Goal: Information Seeking & Learning: Learn about a topic

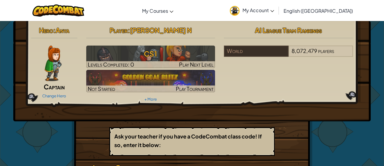
click at [55, 145] on div "Hero : Anya Captain Change Hero Player : [PERSON_NAME] N CS1 Levels Completed: …" at bounding box center [191, 130] width 345 height 218
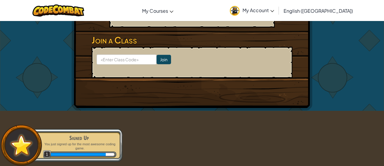
scroll to position [130, 0]
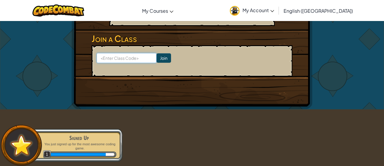
click at [115, 58] on input at bounding box center [127, 58] width 60 height 10
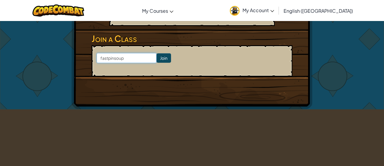
type input "fastpinsoup"
click at [167, 57] on input "Join" at bounding box center [163, 57] width 14 height 9
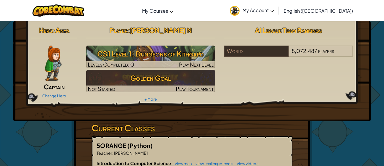
click at [48, 64] on img at bounding box center [53, 62] width 17 height 35
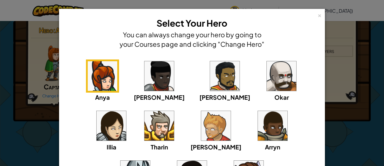
click at [36, 98] on div "× Select Your Hero You can always change your hero by going to your Courses pag…" at bounding box center [192, 83] width 384 height 166
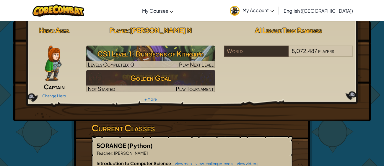
click at [58, 74] on img at bounding box center [53, 62] width 17 height 35
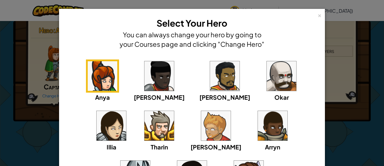
click at [13, 86] on div "× Select Your Hero You can always change your hero by going to your Courses pag…" at bounding box center [192, 83] width 384 height 166
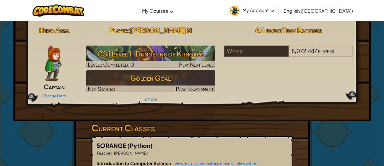
click at [54, 63] on img at bounding box center [53, 62] width 17 height 35
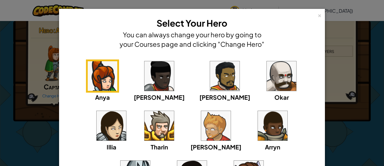
click at [307, 78] on div "Anya Ida Alejandro Okar Illia Tharin Ned Arryn Hattori Gordon Astraea" at bounding box center [191, 133] width 247 height 149
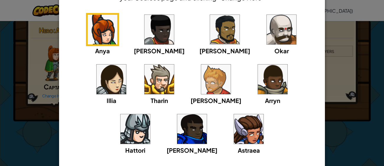
scroll to position [59, 0]
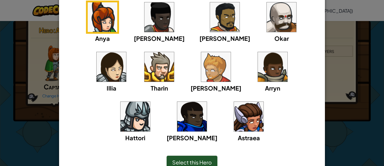
click at [109, 115] on div "Anya Ida Alejandro Okar Illia Tharin Ned Arryn Hattori Gordon Astraea" at bounding box center [191, 75] width 247 height 149
click at [126, 52] on img at bounding box center [112, 67] width 30 height 30
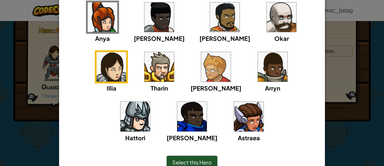
click at [160, 15] on div "Ida" at bounding box center [159, 22] width 51 height 42
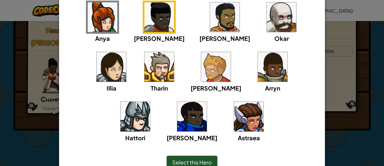
click at [213, 11] on div "Anya Ida Alejandro Okar Illia Tharin Ned Arryn Hattori Gordon Astraea" at bounding box center [191, 75] width 247 height 149
click at [210, 10] on img at bounding box center [225, 17] width 30 height 30
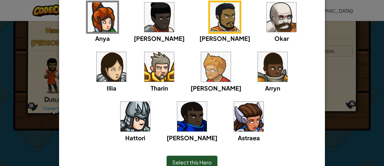
click at [267, 10] on img at bounding box center [282, 17] width 30 height 30
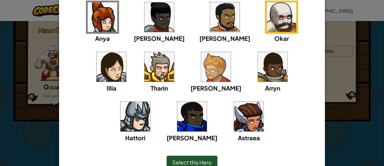
click at [126, 52] on img at bounding box center [112, 67] width 30 height 30
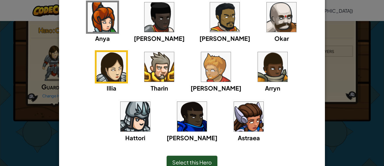
click at [144, 67] on img at bounding box center [159, 67] width 30 height 30
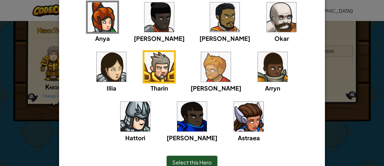
click at [201, 65] on img at bounding box center [216, 67] width 30 height 30
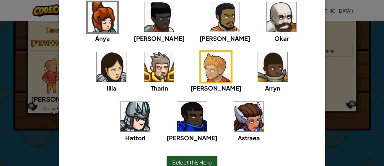
click at [258, 63] on img at bounding box center [273, 67] width 30 height 30
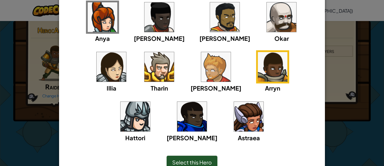
click at [150, 102] on img at bounding box center [135, 117] width 30 height 30
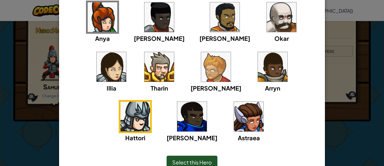
click at [207, 102] on img at bounding box center [192, 117] width 30 height 30
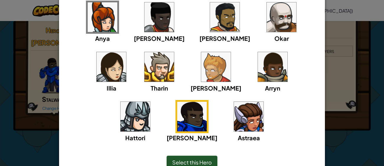
click at [234, 116] on img at bounding box center [249, 117] width 30 height 30
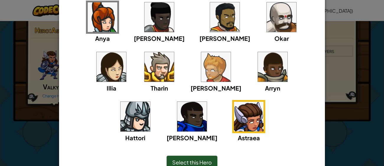
click at [101, 13] on img at bounding box center [103, 17] width 30 height 30
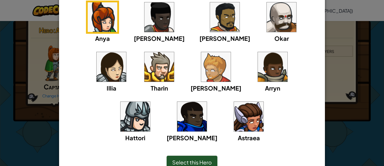
click at [234, 116] on img at bounding box center [249, 117] width 30 height 30
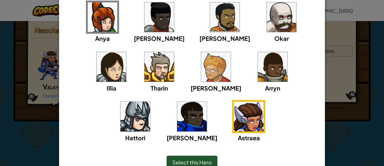
click at [207, 161] on span "Select this Hero" at bounding box center [192, 162] width 40 height 7
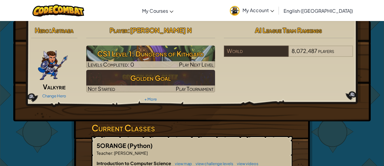
click at [273, 94] on div "Hero : Astraea Valkyrie Change Hero Player : Aranza N CS1 Level 1: Dungeons of …" at bounding box center [192, 63] width 331 height 79
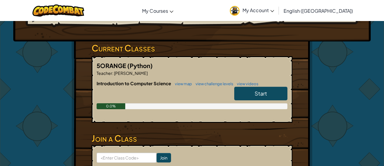
scroll to position [82, 0]
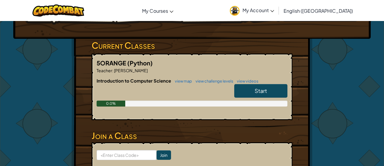
click at [262, 93] on span "Start" at bounding box center [260, 90] width 12 height 7
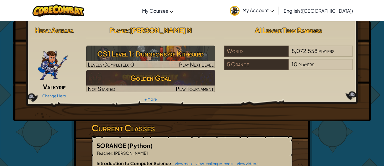
click at [284, 117] on div "Hero : Astraea Valkyrie Change Hero Player : Aranza N CS1 Level 1: Dungeons of …" at bounding box center [191, 71] width 357 height 100
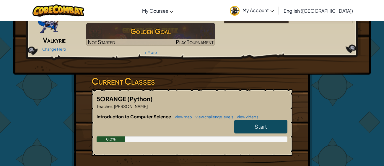
scroll to position [47, 0]
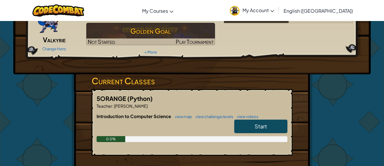
click at [268, 120] on link "Start" at bounding box center [260, 126] width 53 height 14
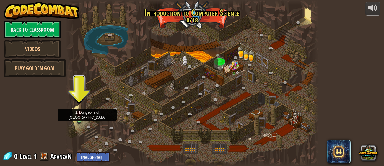
click at [77, 117] on img at bounding box center [79, 113] width 6 height 13
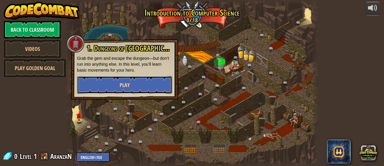
click at [162, 87] on button "Play" at bounding box center [124, 85] width 95 height 18
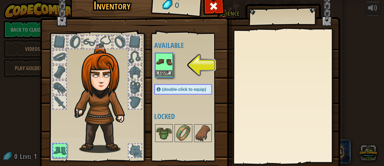
click at [166, 69] on img at bounding box center [164, 61] width 17 height 17
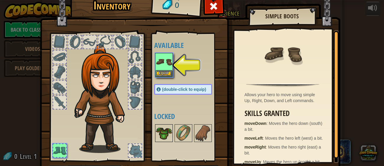
click at [168, 133] on img at bounding box center [164, 133] width 17 height 17
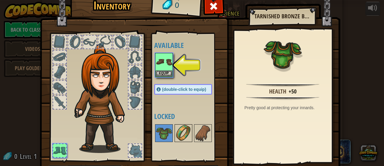
click at [179, 129] on img at bounding box center [183, 133] width 17 height 17
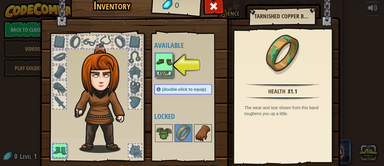
click at [204, 130] on img at bounding box center [203, 133] width 17 height 17
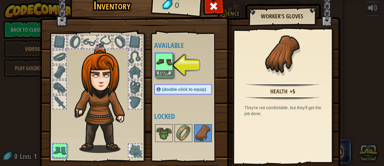
click at [156, 66] on img at bounding box center [164, 61] width 17 height 17
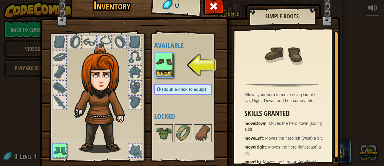
click at [161, 64] on img at bounding box center [164, 61] width 17 height 17
click at [165, 71] on button "Equip" at bounding box center [164, 73] width 17 height 6
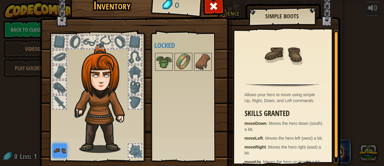
click at [228, 135] on img at bounding box center [190, 80] width 300 height 214
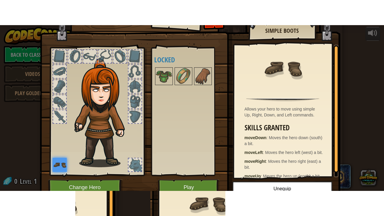
scroll to position [12, 0]
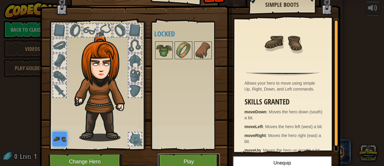
click at [196, 156] on button "Play" at bounding box center [189, 161] width 62 height 16
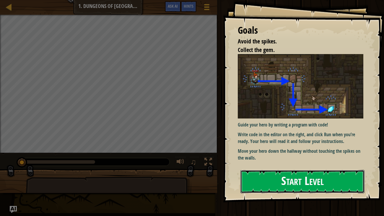
click at [258, 165] on button "Start Level" at bounding box center [302, 181] width 124 height 23
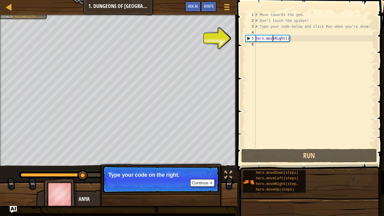
click at [273, 40] on div "# Move towards the gem. # Don’t touch the spikes! # Type your code below and cl…" at bounding box center [314, 86] width 121 height 148
click at [249, 40] on div "5" at bounding box center [251, 38] width 10 height 6
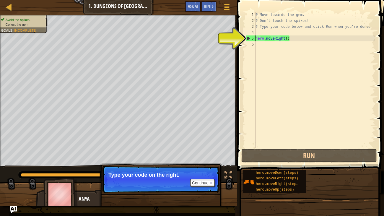
click at [250, 36] on div "5" at bounding box center [251, 38] width 10 height 6
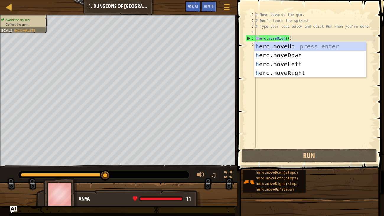
scroll to position [3, 0]
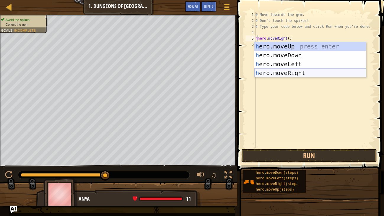
click at [303, 73] on div "h ero.moveUp press enter h ero.moveDown press enter h ero.moveLeft press enter …" at bounding box center [310, 68] width 112 height 53
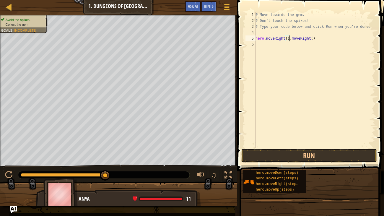
type textarea "hero.moveRight().moveRight()"
click at [326, 163] on span at bounding box center [310, 77] width 151 height 188
click at [326, 156] on button "Run" at bounding box center [308, 156] width 135 height 14
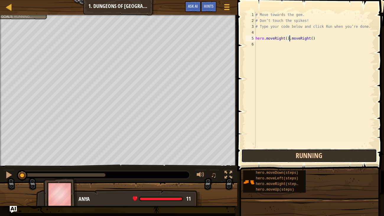
click at [326, 156] on button "Running" at bounding box center [308, 156] width 135 height 14
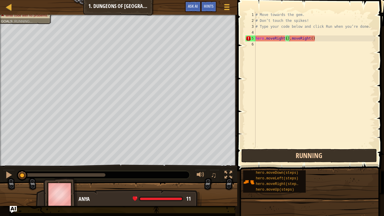
click at [326, 156] on button "Running" at bounding box center [308, 156] width 135 height 14
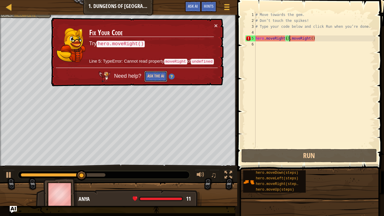
click at [148, 72] on button "Ask the AI" at bounding box center [155, 76] width 23 height 11
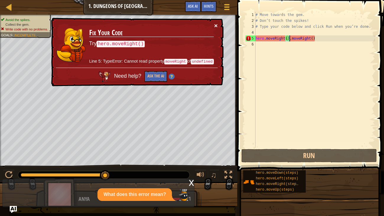
click at [216, 26] on button "×" at bounding box center [216, 25] width 4 height 6
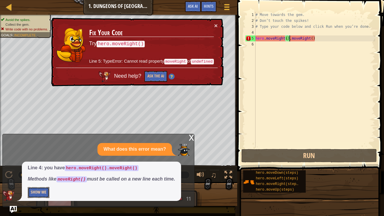
click at [43, 165] on button "Show Me" at bounding box center [39, 192] width 22 height 11
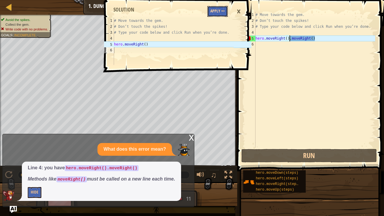
click at [222, 12] on button "Apply =>" at bounding box center [217, 11] width 20 height 11
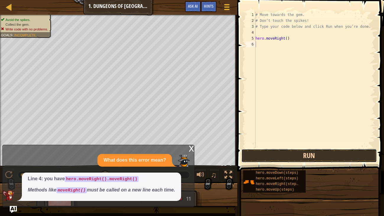
click at [293, 156] on button "Run" at bounding box center [308, 156] width 135 height 14
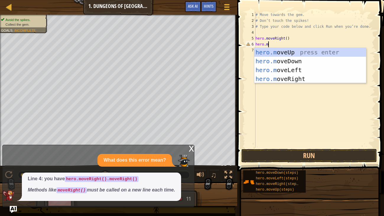
scroll to position [3, 1]
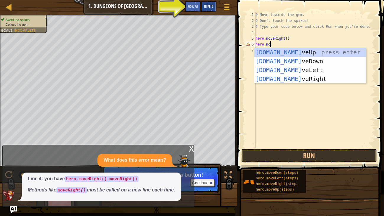
click at [206, 2] on div "Hints" at bounding box center [209, 6] width 16 height 11
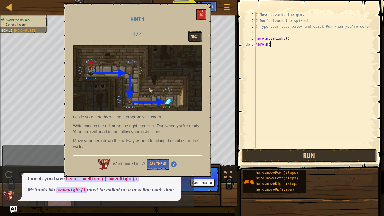
click at [197, 36] on button "Next" at bounding box center [194, 36] width 14 height 11
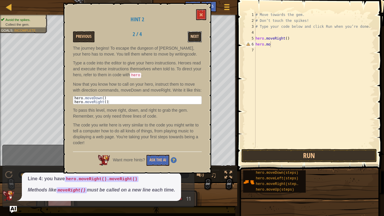
click at [199, 35] on button "Next" at bounding box center [194, 36] width 14 height 11
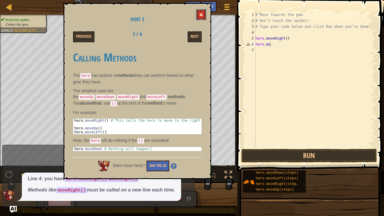
click at [203, 9] on button at bounding box center [201, 14] width 10 height 11
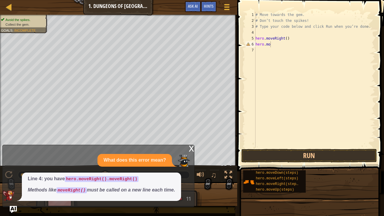
click at [272, 44] on div "# Move towards the gem. # Don’t touch the spikes! # Type your code below and cl…" at bounding box center [314, 86] width 121 height 148
click at [340, 149] on button "Run" at bounding box center [308, 156] width 135 height 14
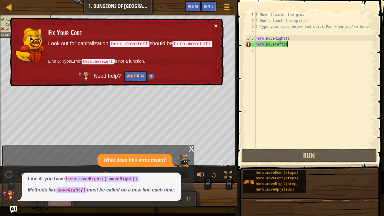
click at [214, 25] on button "×" at bounding box center [216, 25] width 4 height 6
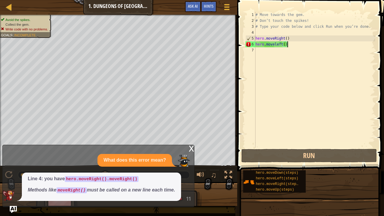
click at [303, 45] on div "# Move towards the gem. # Don’t touch the spikes! # Type your code below and cl…" at bounding box center [314, 86] width 121 height 148
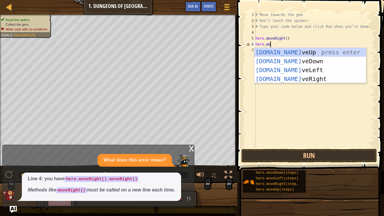
scroll to position [3, 1]
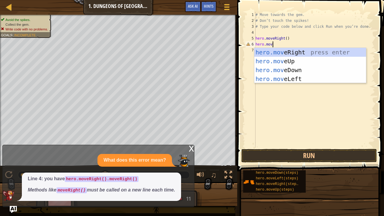
type textarea "hero.move"
click at [316, 59] on div "hero.move Up press enter hero.move Down press enter hero.move Left press enter …" at bounding box center [310, 74] width 112 height 53
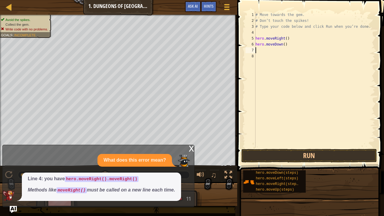
scroll to position [3, 0]
click at [297, 150] on button "Run" at bounding box center [308, 156] width 135 height 14
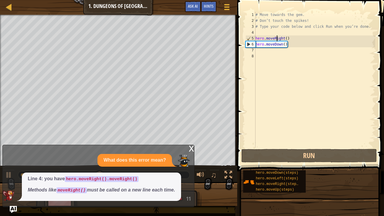
click at [276, 39] on div "# Move towards the gem. # Don’t touch the spikes! # Type your code below and cl…" at bounding box center [314, 86] width 121 height 148
click at [277, 47] on div "# Move towards the gem. # Don’t touch the spikes! # Type your code below and cl…" at bounding box center [314, 86] width 121 height 148
type textarea "hero.moveDown()"
click at [283, 55] on div "# Move towards the gem. # Don’t touch the spikes! # Type your code below and cl…" at bounding box center [314, 86] width 121 height 148
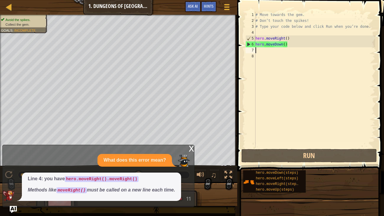
click at [275, 50] on div "# Move towards the gem. # Don’t touch the spikes! # Type your code below and cl…" at bounding box center [314, 86] width 121 height 148
type textarea "h"
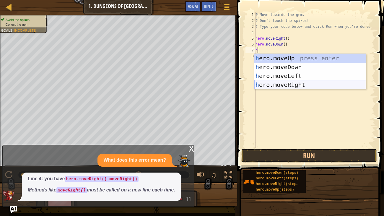
click at [311, 84] on div "h ero.moveUp press enter h ero.moveDown press enter h ero.moveLeft press enter …" at bounding box center [310, 80] width 112 height 53
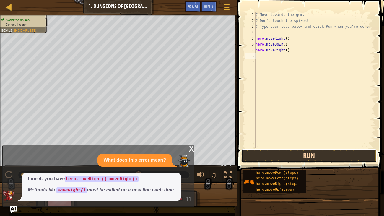
click at [350, 156] on button "Run" at bounding box center [308, 156] width 135 height 14
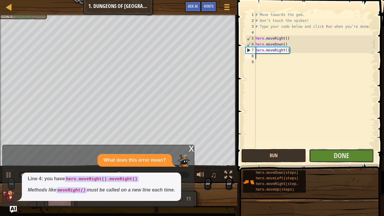
click at [350, 156] on button "Done" at bounding box center [341, 156] width 65 height 14
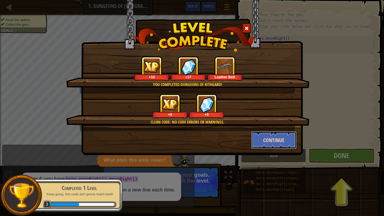
click at [292, 143] on button "Continue" at bounding box center [274, 140] width 46 height 18
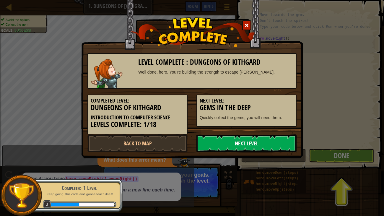
click at [283, 140] on link "Next Level" at bounding box center [246, 143] width 100 height 18
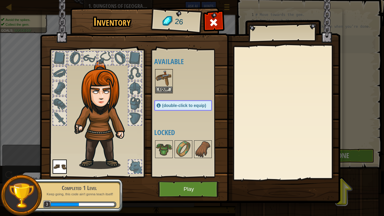
click at [57, 120] on div at bounding box center [59, 118] width 13 height 13
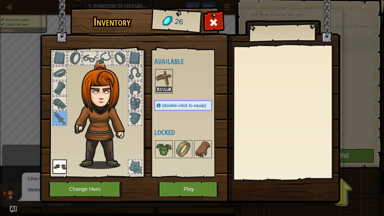
click at [167, 89] on button "Equip" at bounding box center [164, 89] width 17 height 6
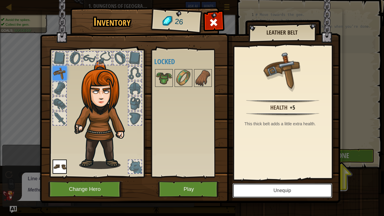
click at [280, 165] on button "Unequip" at bounding box center [282, 190] width 100 height 15
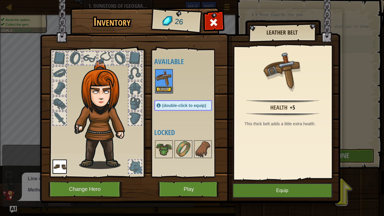
click at [167, 88] on button "Equip" at bounding box center [164, 89] width 17 height 6
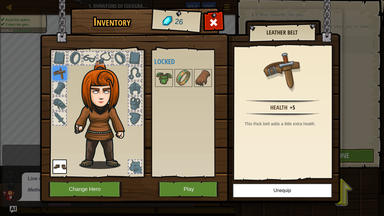
click at [64, 83] on div at bounding box center [59, 88] width 13 height 13
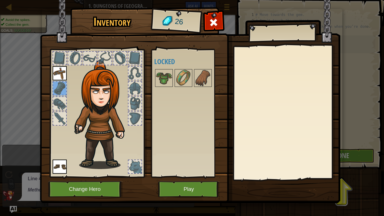
click at [59, 104] on div at bounding box center [59, 103] width 13 height 13
click at [58, 117] on div at bounding box center [59, 118] width 13 height 13
click at [167, 80] on img at bounding box center [164, 78] width 17 height 17
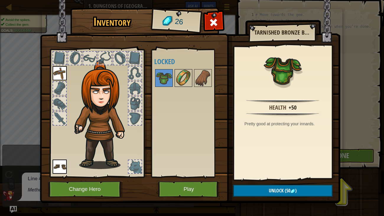
click at [179, 79] on img at bounding box center [183, 78] width 17 height 17
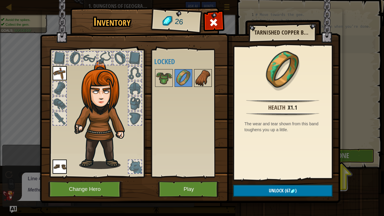
click at [206, 81] on img at bounding box center [203, 78] width 17 height 17
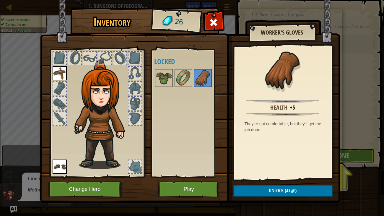
click at [61, 86] on div at bounding box center [59, 88] width 13 height 13
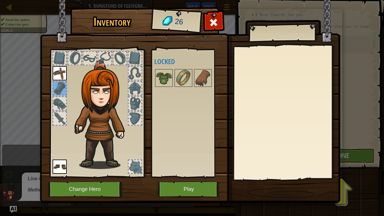
click at [136, 113] on div at bounding box center [134, 118] width 13 height 13
click at [135, 104] on div at bounding box center [134, 103] width 13 height 13
click at [133, 80] on div at bounding box center [135, 73] width 14 height 14
click at [135, 92] on div at bounding box center [134, 88] width 13 height 13
click at [135, 73] on div at bounding box center [134, 73] width 13 height 13
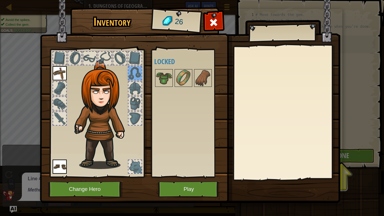
click at [132, 58] on div at bounding box center [134, 58] width 13 height 13
click at [107, 57] on div at bounding box center [104, 58] width 13 height 13
click at [118, 58] on div at bounding box center [119, 58] width 13 height 13
click at [86, 58] on div at bounding box center [89, 58] width 13 height 13
click at [77, 58] on div at bounding box center [74, 58] width 13 height 13
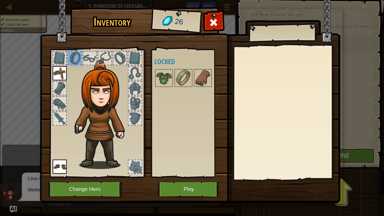
click at [60, 60] on div at bounding box center [59, 58] width 13 height 13
click at [62, 70] on img at bounding box center [60, 73] width 14 height 14
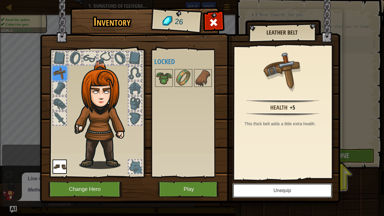
click at [281, 165] on button "Unequip" at bounding box center [282, 190] width 100 height 15
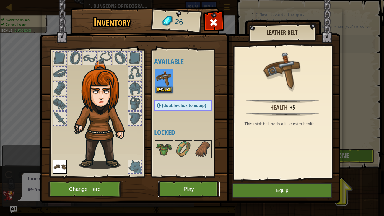
click at [205, 165] on button "Play" at bounding box center [189, 189] width 62 height 16
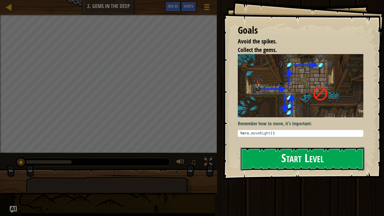
click at [323, 153] on button "Start Level" at bounding box center [302, 158] width 124 height 23
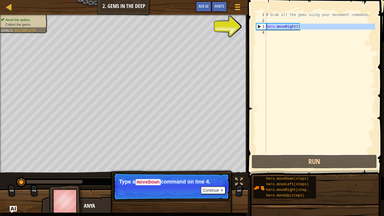
click at [257, 24] on div "3" at bounding box center [261, 27] width 10 height 6
type textarea "hero.moveRight()"
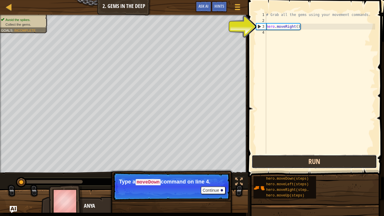
click at [337, 156] on button "Run" at bounding box center [313, 162] width 125 height 14
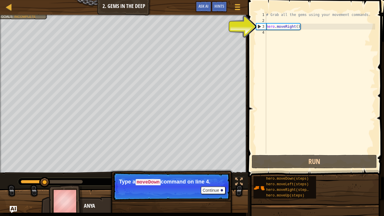
click at [264, 34] on div "4" at bounding box center [261, 33] width 10 height 6
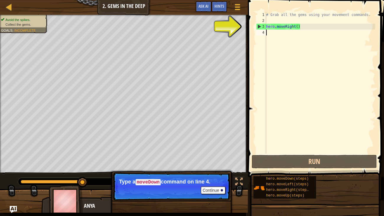
click at [259, 27] on div "3" at bounding box center [261, 27] width 10 height 6
type textarea "hero.moveRight()"
click at [279, 32] on div "# Grab all the gems using your movement commands. hero . moveRight ( )" at bounding box center [320, 88] width 110 height 153
type textarea "h"
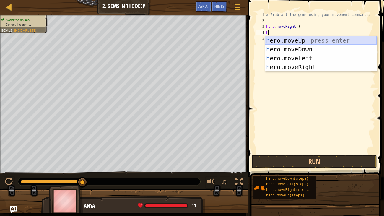
click at [300, 41] on div "h ero.moveUp press enter h ero.moveDown press enter h ero.moveLeft press enter …" at bounding box center [321, 62] width 112 height 53
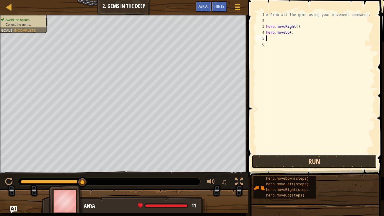
click at [336, 163] on button "Run" at bounding box center [313, 162] width 125 height 14
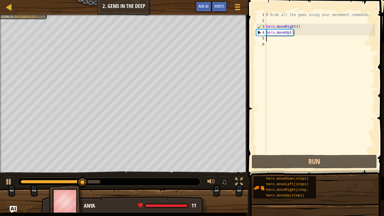
type textarea "h"
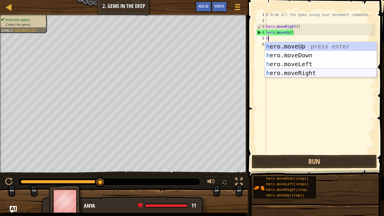
click at [318, 70] on div "h ero.moveUp press enter h ero.moveDown press enter h ero.moveLeft press enter …" at bounding box center [321, 68] width 112 height 53
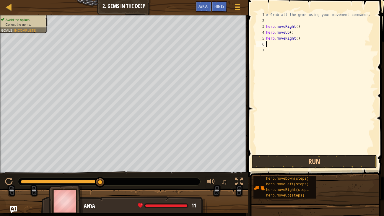
click at [272, 45] on div "# Grab all the gems using your movement commands. hero . moveRight ( ) hero . m…" at bounding box center [320, 88] width 110 height 153
type textarea "h"
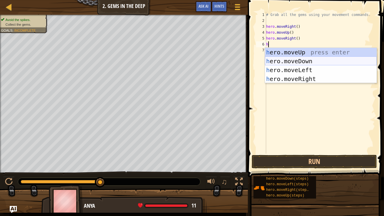
click at [295, 62] on div "h ero.moveUp press enter h ero.moveDown press enter h ero.moveLeft press enter …" at bounding box center [321, 74] width 112 height 53
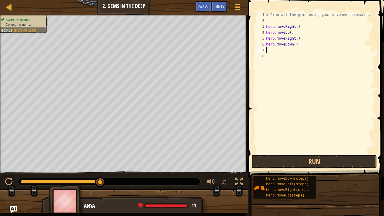
type textarea "h"
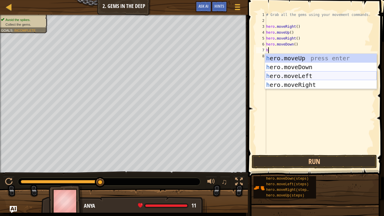
click at [316, 76] on div "h ero.moveUp press enter h ero.moveDown press enter h ero.moveLeft press enter …" at bounding box center [321, 80] width 112 height 53
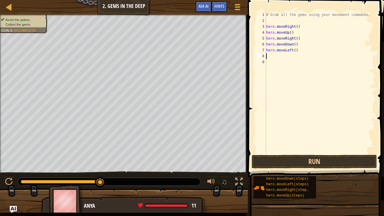
type textarea "h"
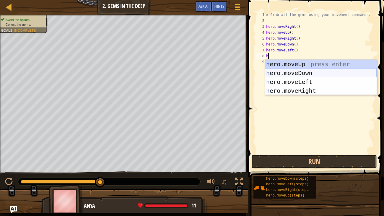
click at [311, 73] on div "h ero.moveUp press enter h ero.moveDown press enter h ero.moveLeft press enter …" at bounding box center [321, 86] width 112 height 53
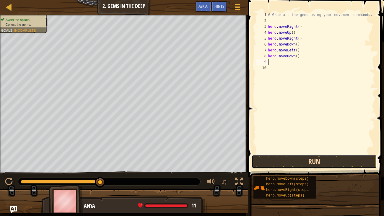
click at [324, 159] on button "Run" at bounding box center [313, 162] width 125 height 14
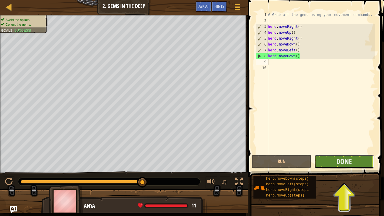
click at [340, 165] on button "Done" at bounding box center [344, 162] width 60 height 14
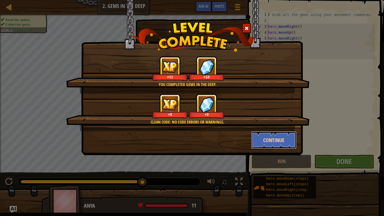
click at [290, 139] on button "Continue" at bounding box center [274, 140] width 46 height 18
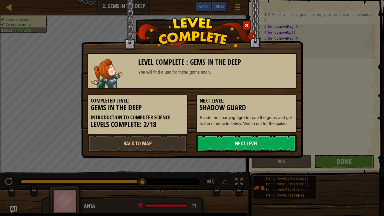
click at [256, 148] on link "Next Level" at bounding box center [246, 143] width 100 height 18
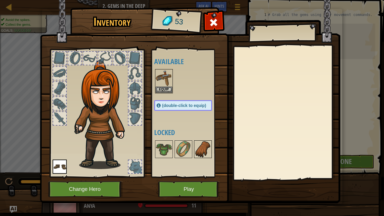
click at [205, 143] on img at bounding box center [203, 149] width 17 height 17
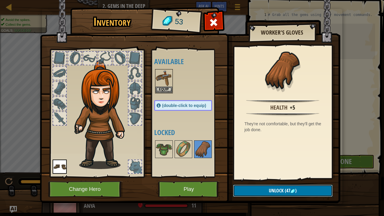
click at [314, 165] on button "Unlock (47 )" at bounding box center [282, 190] width 99 height 12
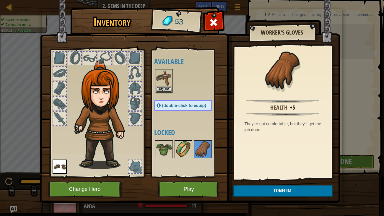
click at [184, 149] on img at bounding box center [183, 149] width 17 height 17
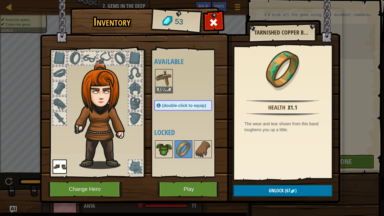
click at [168, 146] on img at bounding box center [164, 149] width 17 height 17
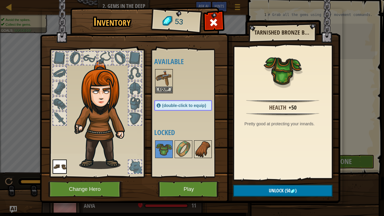
click at [204, 150] on img at bounding box center [203, 149] width 17 height 17
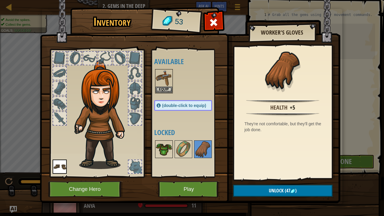
click at [165, 149] on img at bounding box center [164, 149] width 17 height 17
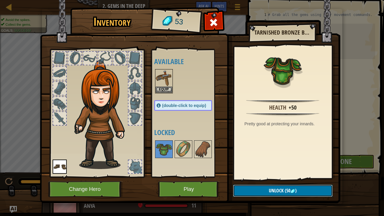
click at [274, 165] on span "Unlock" at bounding box center [276, 190] width 15 height 6
click at [284, 165] on button "Confirm" at bounding box center [282, 190] width 99 height 12
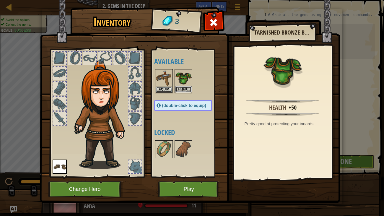
click at [183, 89] on button "Equip" at bounding box center [183, 89] width 17 height 6
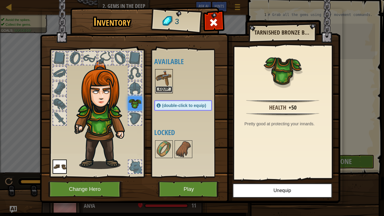
click at [165, 90] on button "Equip" at bounding box center [164, 89] width 17 height 6
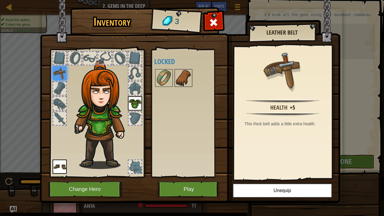
click at [178, 84] on img at bounding box center [183, 78] width 17 height 17
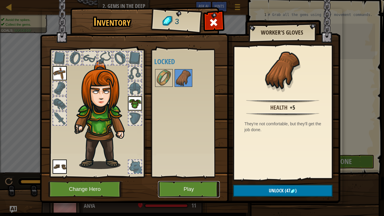
click at [200, 165] on button "Play" at bounding box center [189, 189] width 62 height 16
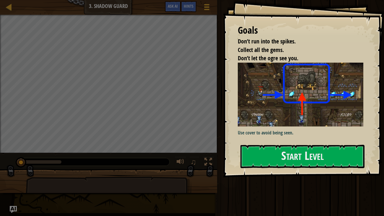
click at [297, 144] on div "Goals Don’t run into the spikes. Collect all the gems. Don’t let the ogre see y…" at bounding box center [303, 88] width 161 height 177
click at [299, 153] on button "Start Level" at bounding box center [302, 156] width 124 height 23
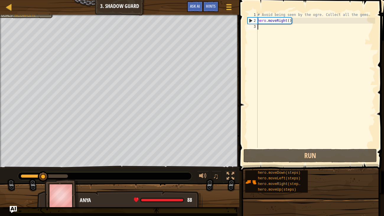
click at [269, 27] on div "# Avoid being seen by the ogre. Collect all the gems. hero . moveRight ( )" at bounding box center [315, 86] width 119 height 148
type textarea "h"
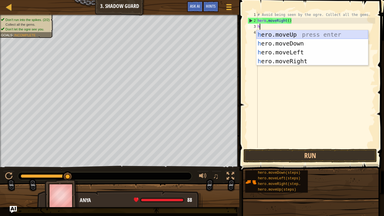
click at [295, 35] on div "h ero.moveUp press enter h ero.moveDown press enter h ero.moveLeft press enter …" at bounding box center [312, 56] width 112 height 53
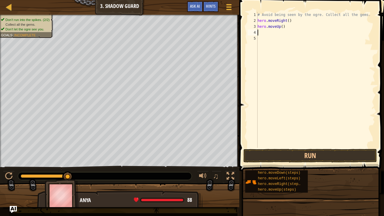
type textarea "h"
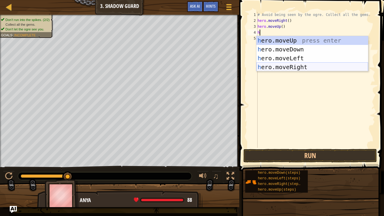
click at [304, 66] on div "h ero.moveUp press enter h ero.moveDown press enter h ero.moveLeft press enter …" at bounding box center [312, 62] width 112 height 53
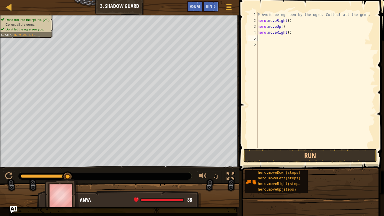
type textarea "h"
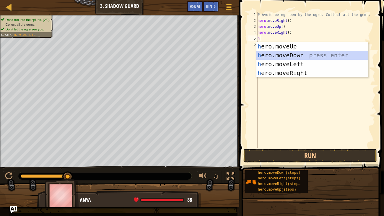
click at [290, 56] on div "h ero.moveUp press enter h ero.moveDown press enter h ero.moveLeft press enter …" at bounding box center [312, 68] width 112 height 53
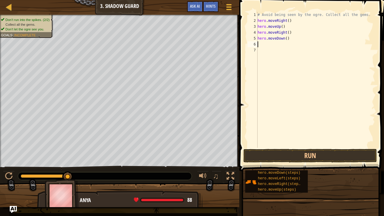
type textarea "h"
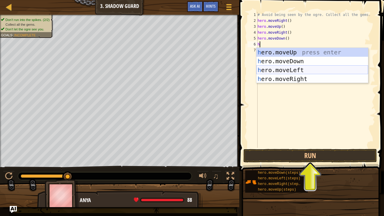
click at [302, 68] on div "h ero.moveUp press enter h ero.moveDown press enter h ero.moveLeft press enter …" at bounding box center [312, 74] width 112 height 53
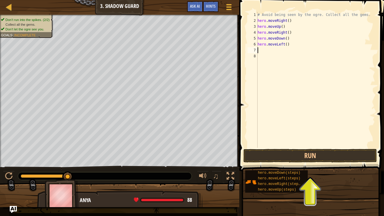
type textarea "h"
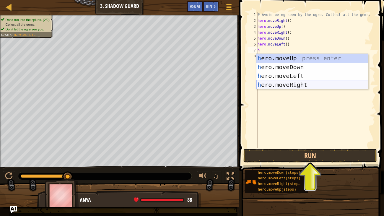
click at [280, 86] on div "h ero.moveUp press enter h ero.moveDown press enter h ero.moveLeft press enter …" at bounding box center [312, 80] width 112 height 53
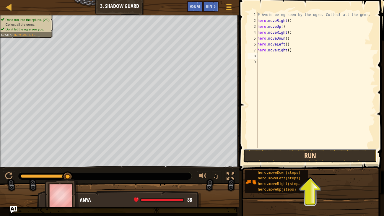
click at [328, 155] on button "Run" at bounding box center [309, 156] width 133 height 14
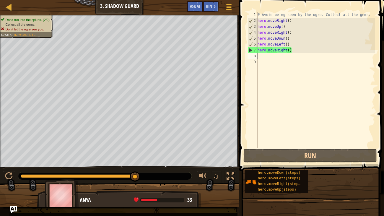
click at [15, 165] on div "♫" at bounding box center [119, 175] width 239 height 18
click at [9, 165] on div at bounding box center [9, 176] width 8 height 8
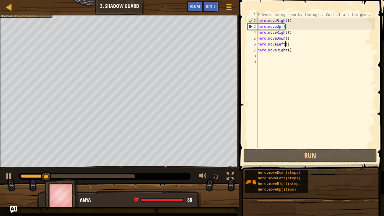
click at [286, 45] on div "# Avoid being seen by the ogre. Collect all the gems. hero . moveRight ( ) hero…" at bounding box center [315, 86] width 119 height 148
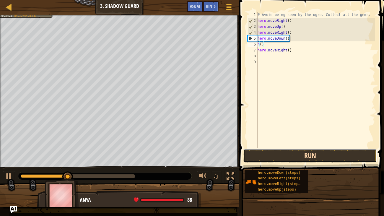
click at [324, 152] on button "Run" at bounding box center [309, 156] width 133 height 14
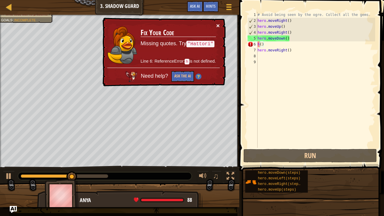
click at [219, 24] on button "×" at bounding box center [218, 25] width 4 height 6
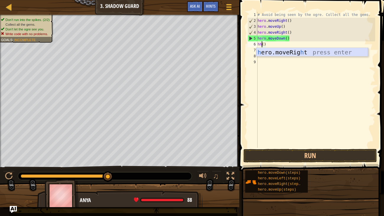
click at [299, 54] on div "h ero.moveRig h t press enter" at bounding box center [312, 61] width 112 height 27
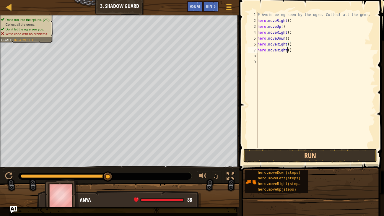
click at [287, 50] on div "# Avoid being seen by the ogre. Collect all the gems. hero . moveRight ( ) hero…" at bounding box center [315, 86] width 119 height 148
type textarea "()"
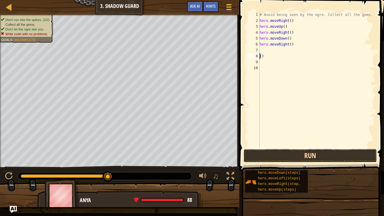
click at [291, 154] on button "Run" at bounding box center [309, 156] width 133 height 14
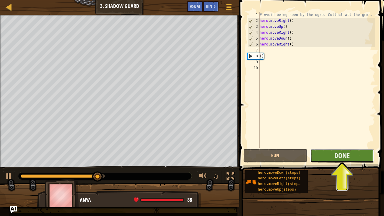
click at [334, 149] on button "Done" at bounding box center [342, 156] width 64 height 14
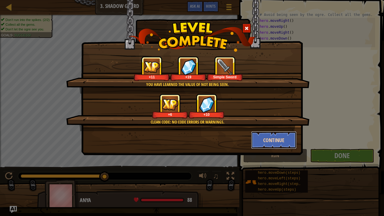
click at [275, 135] on button "Continue" at bounding box center [274, 140] width 46 height 18
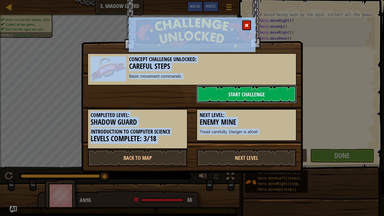
click at [260, 96] on link "Start Challenge" at bounding box center [246, 94] width 100 height 18
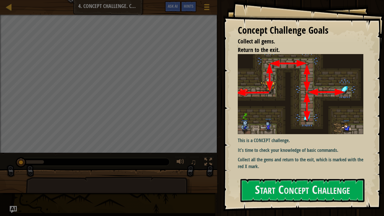
click at [305, 165] on div "This is a CONCEPT challenge. It's time to check your knowledge of basic command…" at bounding box center [301, 113] width 126 height 119
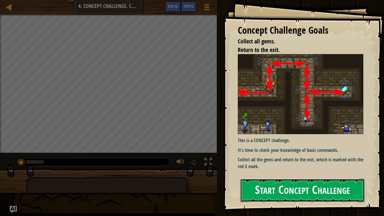
click at [316, 165] on button "Start Concept Challenge" at bounding box center [302, 190] width 124 height 23
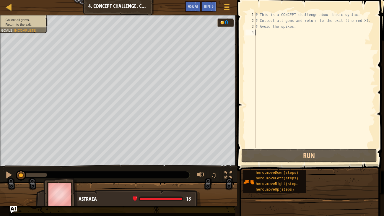
type textarea "h"
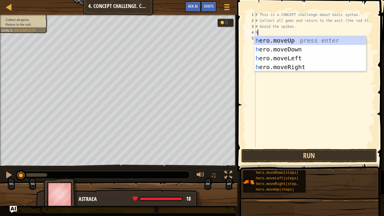
scroll to position [3, 0]
click at [315, 40] on div "h ero.moveUp press enter h ero.moveDown press enter h ero.moveLeft press enter …" at bounding box center [310, 62] width 112 height 53
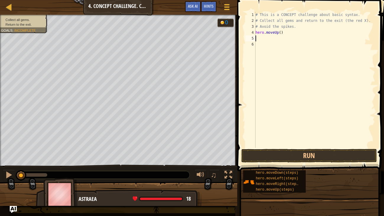
type textarea "h"
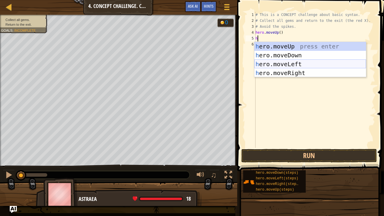
click at [311, 68] on div "h ero.moveUp press enter h ero.moveDown press enter h ero.moveLeft press enter …" at bounding box center [310, 68] width 112 height 53
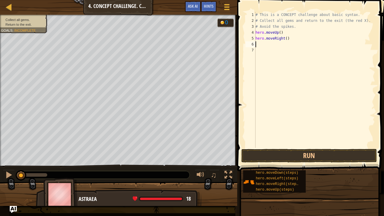
type textarea "h"
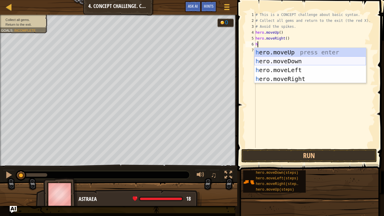
click at [303, 62] on div "h ero.moveUp press enter h ero.moveDown press enter h ero.moveLeft press enter …" at bounding box center [310, 74] width 112 height 53
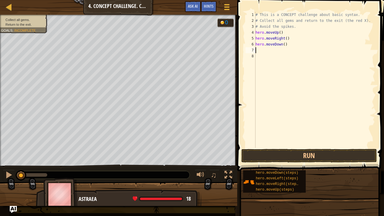
type textarea "h"
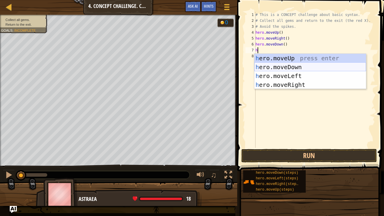
click at [316, 63] on div "h ero.moveUp press enter h ero.moveDown press enter h ero.moveLeft press enter …" at bounding box center [310, 80] width 112 height 53
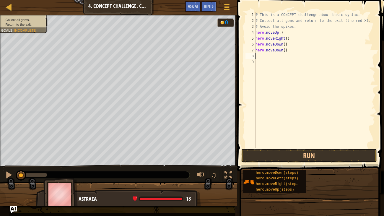
type textarea "h"
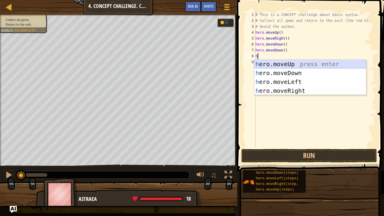
click at [326, 68] on div "h ero.moveUp press enter h ero.moveDown press enter h ero.moveLeft press enter …" at bounding box center [310, 86] width 112 height 53
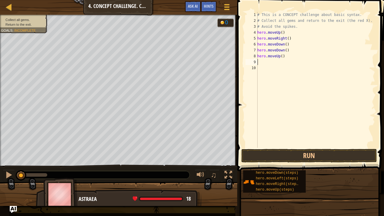
type textarea "h"
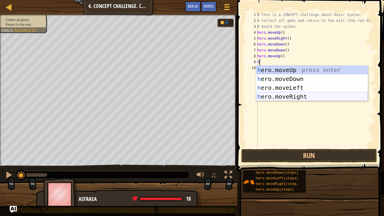
click at [309, 94] on div "h ero.moveUp press enter h ero.moveDown press enter h ero.moveLeft press enter …" at bounding box center [312, 92] width 112 height 53
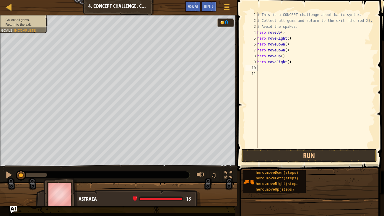
click at [309, 94] on div "# This is a CONCEPT challenge about basic syntax. # Collect all gems and return…" at bounding box center [315, 86] width 119 height 148
click at [290, 152] on button "Run" at bounding box center [308, 156] width 135 height 14
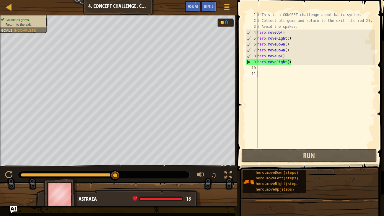
click at [262, 71] on div "# This is a CONCEPT challenge about basic syntax. # Collect all gems and return…" at bounding box center [315, 86] width 119 height 148
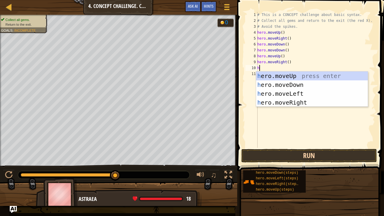
type textarea "h"
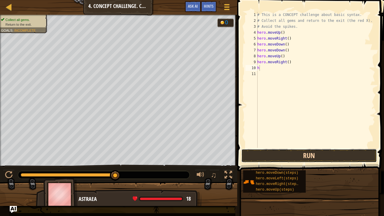
click at [256, 151] on button "Run" at bounding box center [308, 156] width 135 height 14
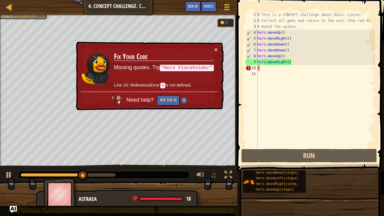
click at [182, 70] on code ""Hero Placeholder"" at bounding box center [187, 68] width 54 height 6
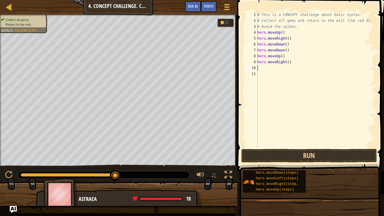
type textarea "h"
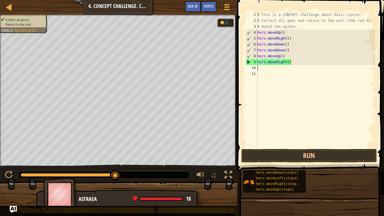
type textarea "u"
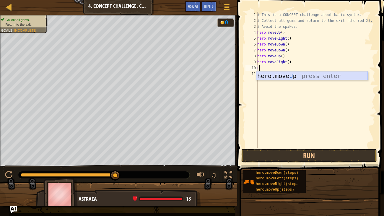
click at [293, 75] on div "hero.move U p press enter" at bounding box center [312, 84] width 112 height 27
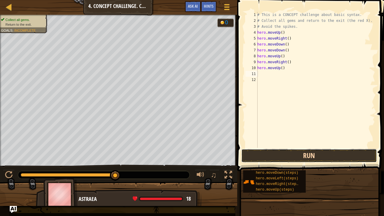
click at [254, 154] on button "Run" at bounding box center [308, 156] width 135 height 14
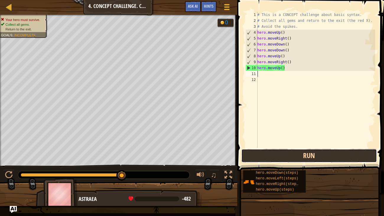
click at [269, 153] on button "Run" at bounding box center [308, 156] width 135 height 14
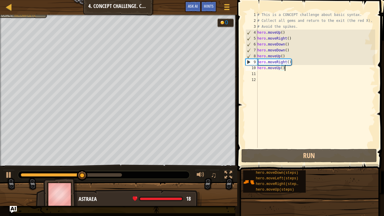
click at [285, 67] on div "# This is a CONCEPT challenge about basic syntax. # Collect all gems and return…" at bounding box center [315, 86] width 119 height 148
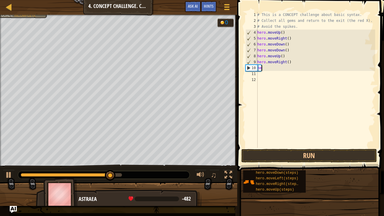
type textarea "h"
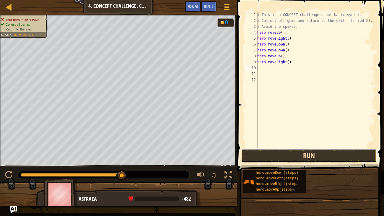
click at [314, 153] on button "Run" at bounding box center [308, 156] width 135 height 14
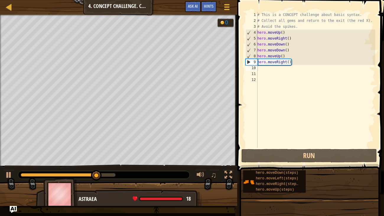
click at [198, 165] on div "Astraea 18 x: 34 y: 18 No target" at bounding box center [118, 213] width 165 height 49
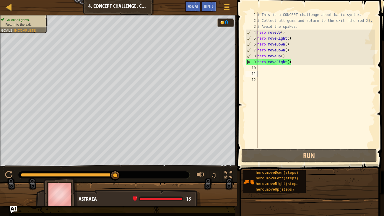
click at [267, 69] on div "# This is a CONCEPT challenge about basic syntax. # Collect all gems and return…" at bounding box center [315, 86] width 119 height 148
type textarea "h"
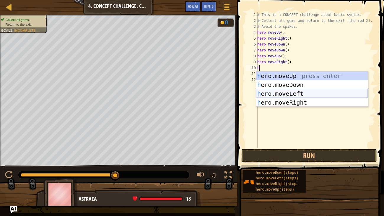
click at [306, 92] on div "h ero.moveUp press enter h ero.moveDown press enter h ero.moveLeft press enter …" at bounding box center [312, 97] width 112 height 53
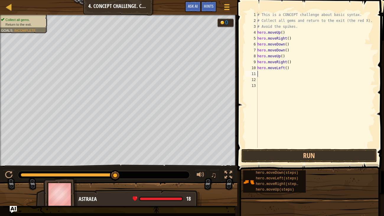
type textarea "h"
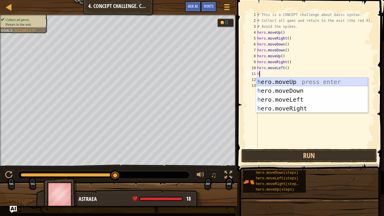
click at [289, 80] on div "h ero.moveUp press enter h ero.moveDown press enter h ero.moveLeft press enter …" at bounding box center [312, 103] width 112 height 53
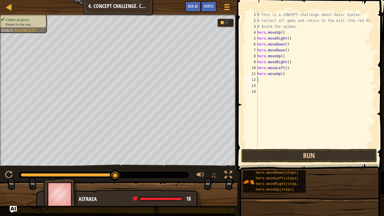
type textarea "h"
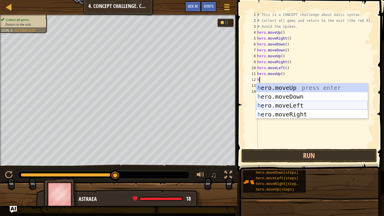
click at [293, 106] on div "h ero.moveUp press enter h ero.moveDown press enter h ero.moveLeft press enter …" at bounding box center [312, 109] width 112 height 53
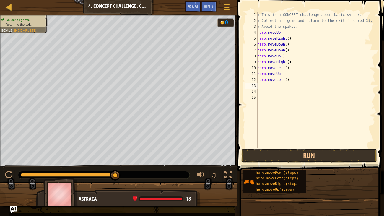
type textarea "h"
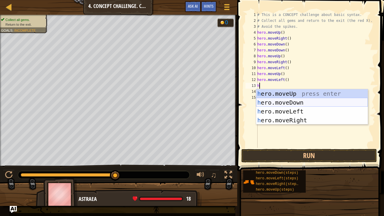
click at [306, 104] on div "h ero.moveUp press enter h ero.moveDown press enter h ero.moveLeft press enter …" at bounding box center [312, 115] width 112 height 53
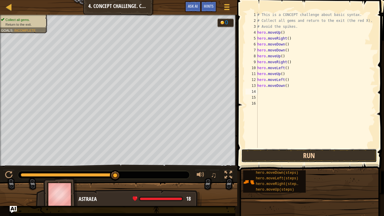
click at [330, 151] on button "Run" at bounding box center [308, 156] width 135 height 14
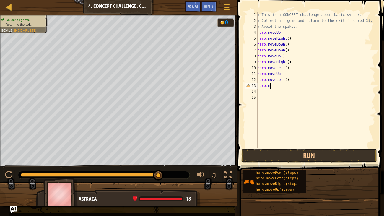
type textarea "h"
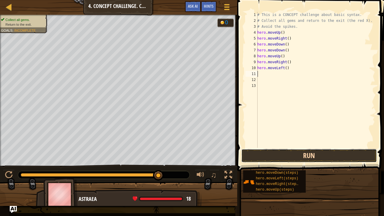
click at [304, 154] on button "Run" at bounding box center [308, 156] width 135 height 14
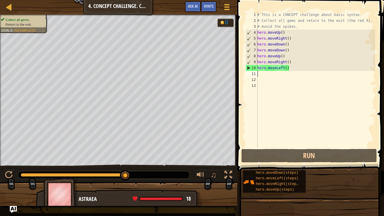
type textarea "h"
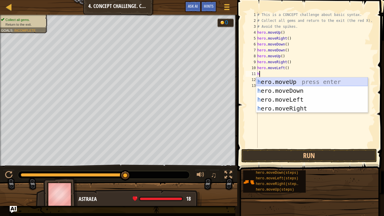
click at [293, 81] on div "h ero.moveUp press enter h ero.moveDown press enter h ero.moveLeft press enter …" at bounding box center [312, 103] width 112 height 53
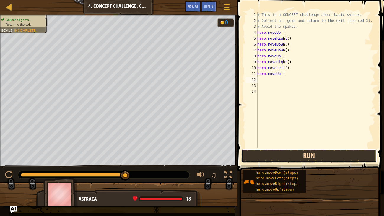
click at [291, 158] on button "Run" at bounding box center [308, 156] width 135 height 14
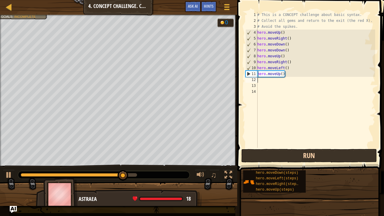
type textarea "h"
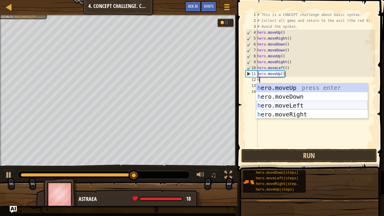
click at [318, 104] on div "h ero.moveUp press enter h ero.moveDown press enter h ero.moveLeft press enter …" at bounding box center [312, 109] width 112 height 53
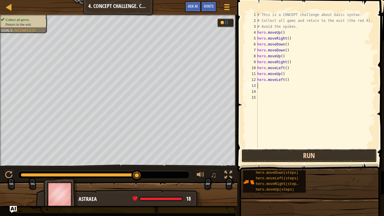
click at [322, 151] on button "Run" at bounding box center [308, 156] width 135 height 14
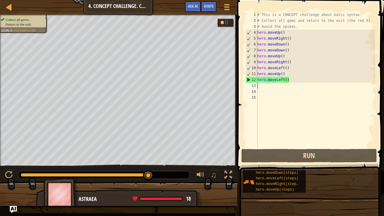
type textarea "h"
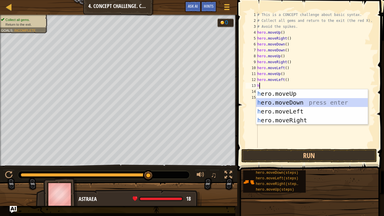
click at [302, 102] on div "h ero.moveUp press enter h ero.moveDown press enter h ero.moveLeft press enter …" at bounding box center [312, 115] width 112 height 53
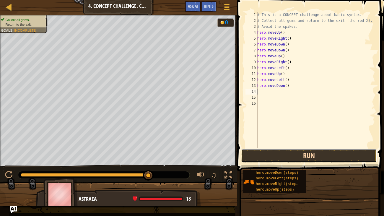
click at [326, 158] on button "Run" at bounding box center [308, 156] width 135 height 14
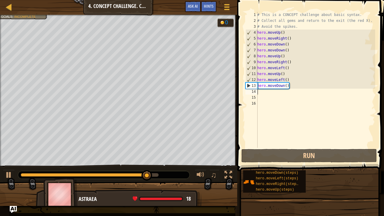
type textarea "h"
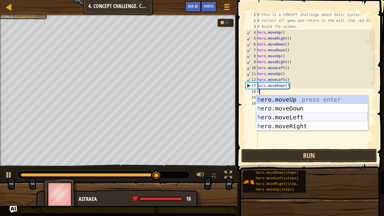
click at [297, 115] on div "h ero.moveUp press enter h ero.moveDown press enter h ero.moveLeft press enter …" at bounding box center [312, 121] width 112 height 53
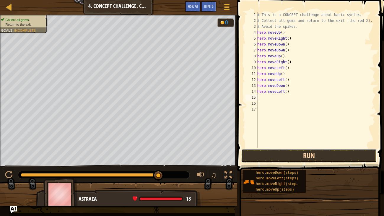
click at [304, 155] on button "Run" at bounding box center [308, 156] width 135 height 14
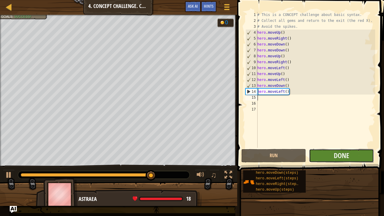
click at [331, 154] on button "Done" at bounding box center [341, 156] width 65 height 14
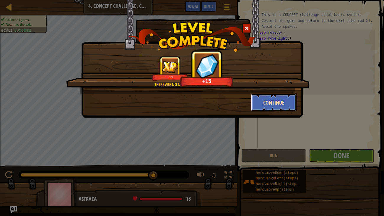
click at [274, 100] on button "Continue" at bounding box center [274, 103] width 46 height 18
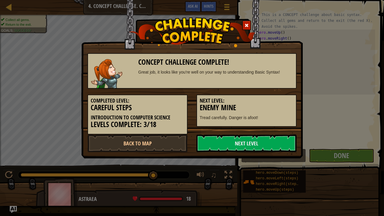
click at [282, 99] on h5 "Next Level:" at bounding box center [247, 101] width 94 height 6
click at [285, 144] on link "Next Level" at bounding box center [246, 143] width 100 height 18
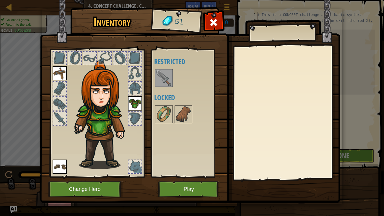
click at [135, 161] on div at bounding box center [134, 166] width 13 height 13
click at [129, 117] on div at bounding box center [134, 118] width 13 height 13
click at [138, 104] on img at bounding box center [135, 103] width 14 height 14
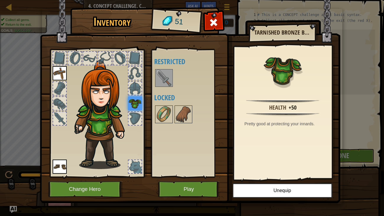
click at [134, 86] on div at bounding box center [134, 88] width 13 height 13
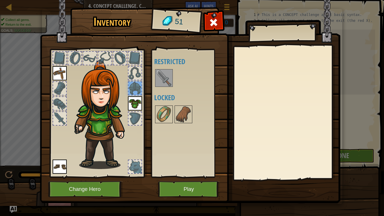
click at [165, 71] on img at bounding box center [164, 78] width 17 height 17
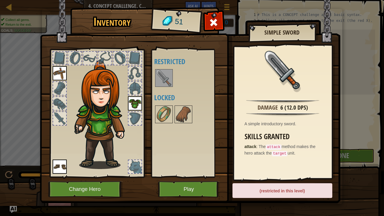
click at [299, 165] on div "(restricted in this level)" at bounding box center [282, 190] width 100 height 15
click at [136, 66] on div at bounding box center [135, 73] width 14 height 14
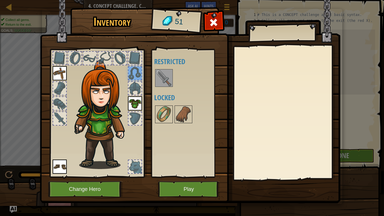
click at [133, 56] on div at bounding box center [134, 58] width 13 height 13
click at [114, 57] on div at bounding box center [119, 58] width 13 height 13
click at [90, 57] on div at bounding box center [89, 58] width 13 height 13
click at [107, 58] on div at bounding box center [104, 58] width 13 height 13
click at [75, 61] on div at bounding box center [74, 58] width 13 height 13
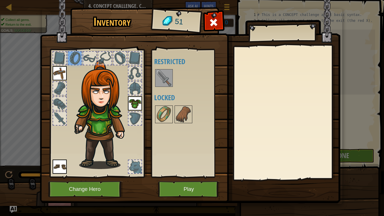
click at [62, 58] on div at bounding box center [59, 58] width 13 height 13
click at [58, 88] on div at bounding box center [59, 88] width 13 height 13
click at [58, 104] on div at bounding box center [59, 103] width 13 height 13
click at [62, 121] on div at bounding box center [59, 118] width 13 height 13
click at [164, 113] on img at bounding box center [164, 114] width 17 height 17
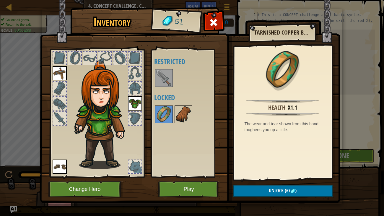
click at [192, 120] on div at bounding box center [183, 114] width 18 height 18
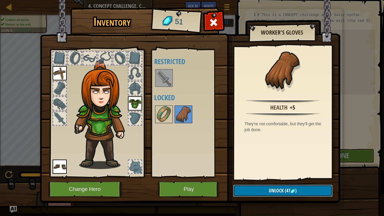
click at [264, 165] on button "Unlock (47 )" at bounding box center [282, 190] width 99 height 12
click at [265, 165] on button "Confirm" at bounding box center [282, 190] width 99 height 12
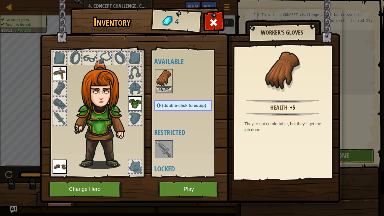
click at [169, 85] on img at bounding box center [164, 78] width 17 height 17
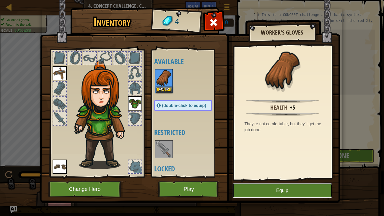
click at [293, 165] on button "Equip" at bounding box center [282, 190] width 100 height 15
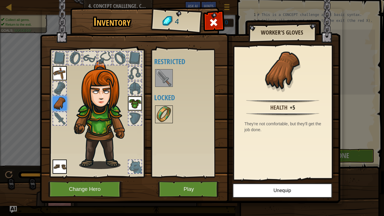
click at [168, 112] on img at bounding box center [164, 114] width 17 height 17
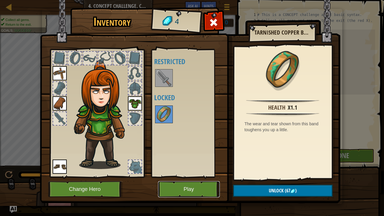
click at [192, 165] on button "Play" at bounding box center [189, 189] width 62 height 16
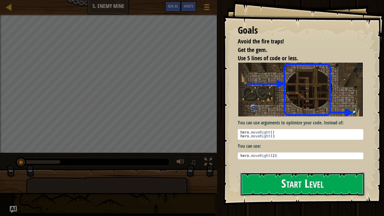
click at [260, 165] on button "Start Level" at bounding box center [302, 183] width 124 height 23
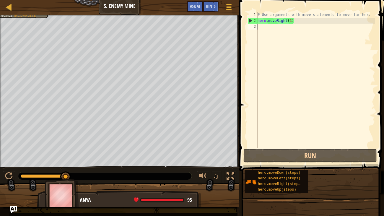
type textarea "h"
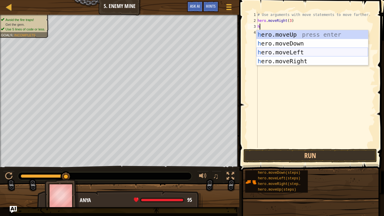
click at [305, 52] on div "h ero.moveUp press enter h ero.moveDown press enter h ero.moveLeft press enter …" at bounding box center [312, 56] width 112 height 53
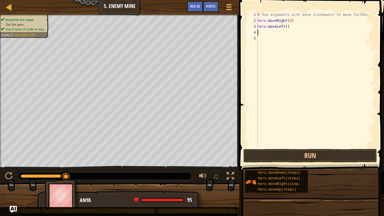
click at [321, 165] on div "hero.moveDown(steps) hero.moveLeft(steps) hero.moveRight(steps) hero.moveUp(ste…" at bounding box center [312, 181] width 135 height 23
type textarea "h"
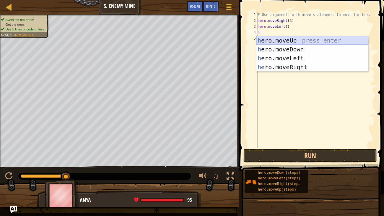
click at [302, 39] on div "h ero.moveUp press enter h ero.moveDown press enter h ero.moveLeft press enter …" at bounding box center [312, 62] width 112 height 53
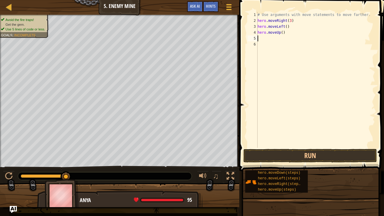
type textarea "h"
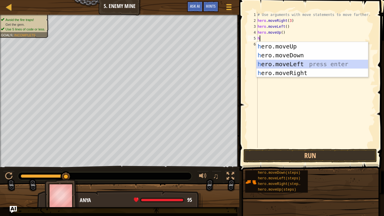
click at [300, 64] on div "h ero.moveUp press enter h ero.moveDown press enter h ero.moveLeft press enter …" at bounding box center [312, 68] width 112 height 53
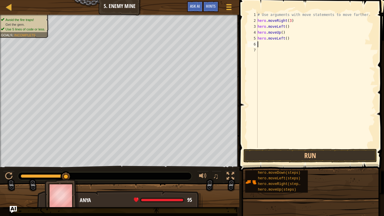
click at [284, 38] on div "# Use arguments with move statements to move farther. hero . moveRight ( 3 ) he…" at bounding box center [315, 86] width 119 height 148
type textarea "t()"
click at [282, 32] on div "# Use arguments with move statements to move farther. hero . moveRight ( 3 ) t …" at bounding box center [315, 86] width 119 height 148
type textarea "t"
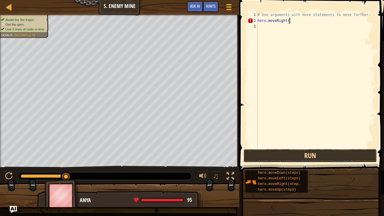
click at [352, 159] on button "Run" at bounding box center [309, 156] width 133 height 14
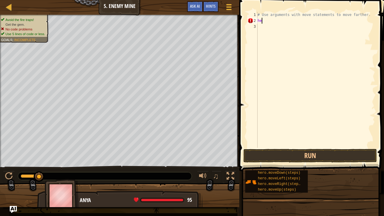
type textarea "h"
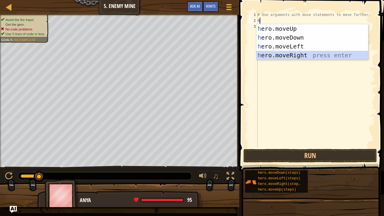
click at [315, 52] on div "h ero.moveUp press enter h ero.moveDown press enter h ero.moveLeft press enter …" at bounding box center [312, 50] width 112 height 53
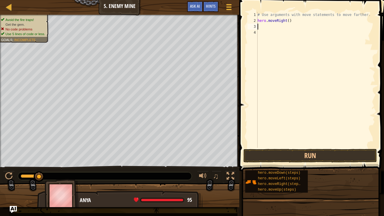
type textarea "h"
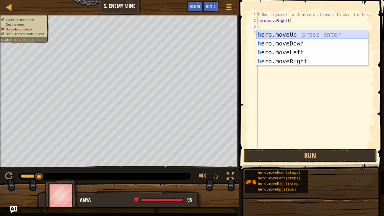
click at [326, 35] on div "h ero.moveUp press enter h ero.moveDown press enter h ero.moveLeft press enter …" at bounding box center [312, 56] width 112 height 53
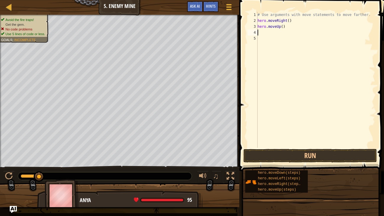
type textarea "h"
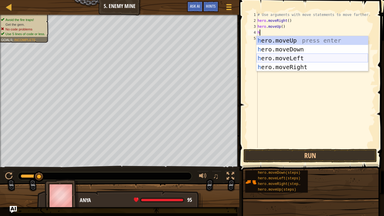
click at [330, 58] on div "h ero.moveUp press enter h ero.moveDown press enter h ero.moveLeft press enter …" at bounding box center [312, 62] width 112 height 53
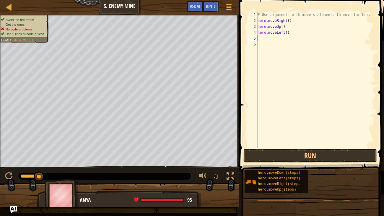
click at [298, 34] on div "# Use arguments with move statements to move farther. hero . moveRight ( ) hero…" at bounding box center [315, 86] width 119 height 148
type textarea "h"
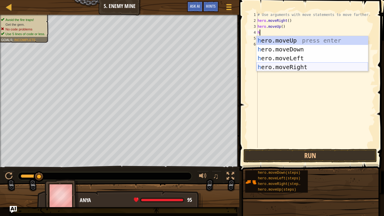
click at [310, 66] on div "h ero.moveUp press enter h ero.moveDown press enter h ero.moveLeft press enter …" at bounding box center [312, 62] width 112 height 53
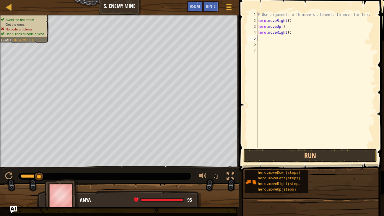
type textarea "h"
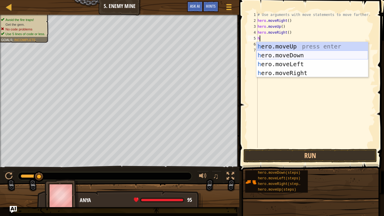
click at [293, 57] on div "h ero.moveUp press enter h ero.moveDown press enter h ero.moveLeft press enter …" at bounding box center [312, 68] width 112 height 53
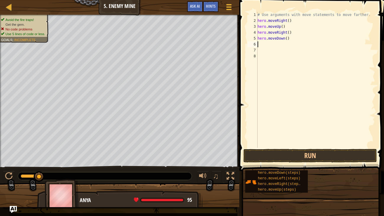
type textarea "h"
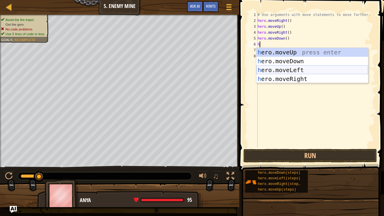
click at [309, 71] on div "h ero.moveUp press enter h ero.moveDown press enter h ero.moveLeft press enter …" at bounding box center [312, 74] width 112 height 53
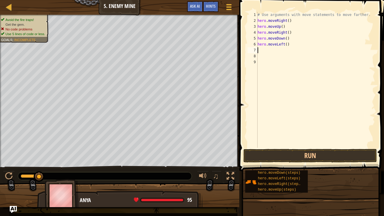
type textarea "h"
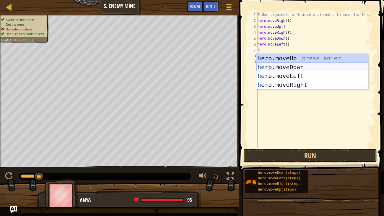
click at [283, 68] on div "h ero.moveUp press enter h ero.moveDown press enter h ero.moveLeft press enter …" at bounding box center [312, 80] width 112 height 53
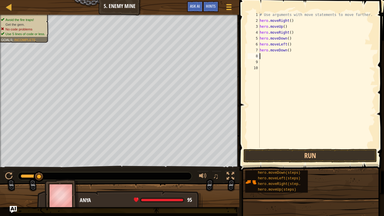
type textarea "h"
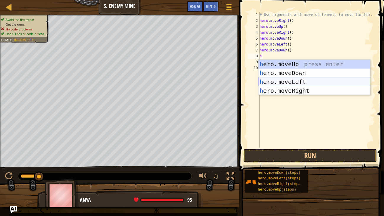
click at [311, 83] on div "h ero.moveUp press enter h ero.moveDown press enter h ero.moveLeft press enter …" at bounding box center [314, 86] width 112 height 53
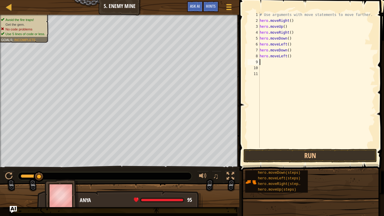
type textarea "h"
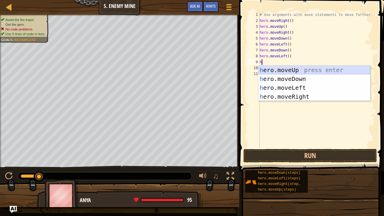
click at [282, 72] on div "h ero.moveUp press enter h ero.moveDown press enter h ero.moveLeft press enter …" at bounding box center [314, 92] width 112 height 53
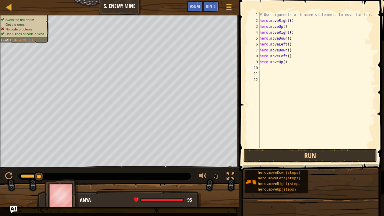
type textarea "h"
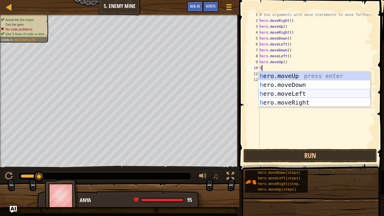
click at [285, 90] on div "h ero.moveUp press enter h ero.moveDown press enter h ero.moveLeft press enter …" at bounding box center [314, 97] width 112 height 53
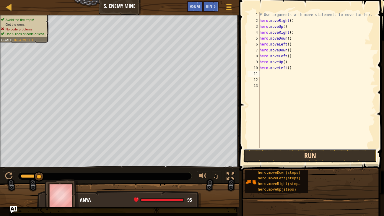
click at [312, 151] on button "Run" at bounding box center [309, 156] width 133 height 14
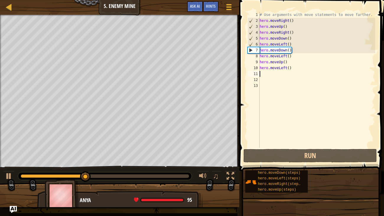
click at [292, 47] on div "# Use arguments with move statements to move farther. hero . moveRight ( ) hero…" at bounding box center [316, 86] width 117 height 148
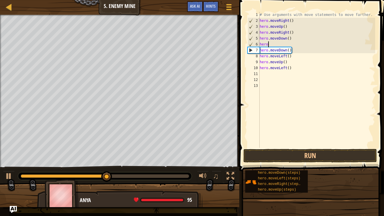
click at [288, 62] on div "# Use arguments with move statements to move farther. hero . moveRight ( ) hero…" at bounding box center [316, 86] width 117 height 148
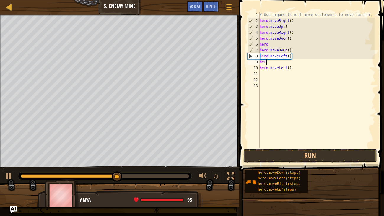
type textarea "h"
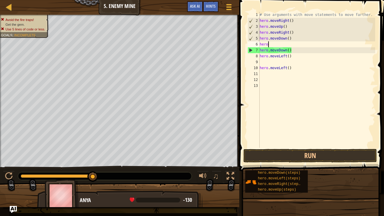
click at [267, 45] on div "# Use arguments with move statements to move farther. hero . moveRight ( ) hero…" at bounding box center [316, 86] width 117 height 148
type textarea "h"
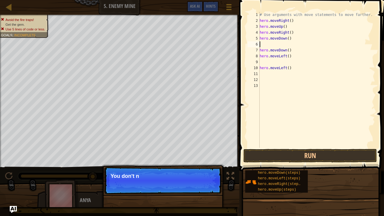
click at [290, 51] on div "# Use arguments with move statements to move farther. hero . moveRight ( ) hero…" at bounding box center [316, 86] width 117 height 148
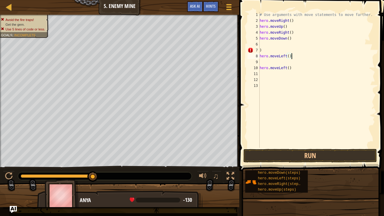
click at [295, 56] on div "# Use arguments with move statements to move farther. hero . moveRight ( ) hero…" at bounding box center [316, 86] width 117 height 148
type textarea "h"
click at [291, 68] on div "# Use arguments with move statements to move farther. hero . moveRight ( ) hero…" at bounding box center [316, 86] width 117 height 148
type textarea "h"
click at [261, 51] on div "# Use arguments with move statements to move farther. hero . moveRight ( ) hero…" at bounding box center [316, 86] width 117 height 148
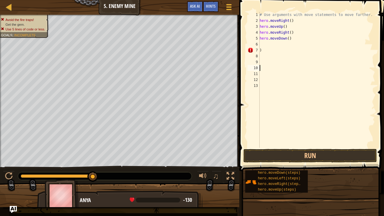
type textarea ")"
click at [337, 151] on button "Run" at bounding box center [309, 156] width 133 height 14
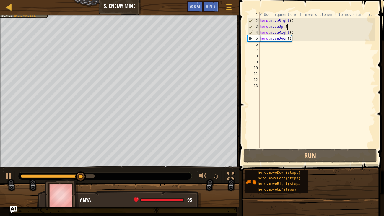
click at [290, 27] on div "# Use arguments with move statements to move farther. hero . moveRight ( ) hero…" at bounding box center [316, 86] width 117 height 148
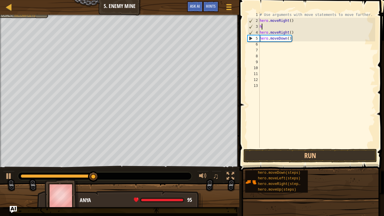
type textarea "h"
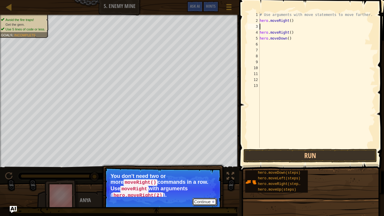
click at [209, 165] on button "Continue" at bounding box center [204, 202] width 24 height 8
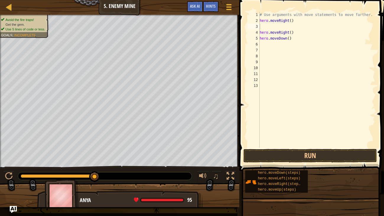
click at [293, 148] on span at bounding box center [311, 77] width 149 height 188
click at [306, 155] on button "Run" at bounding box center [309, 156] width 133 height 14
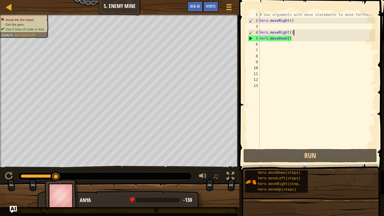
click at [293, 32] on div "# Use arguments with move statements to move farther. hero . moveRight ( ) hero…" at bounding box center [316, 86] width 117 height 148
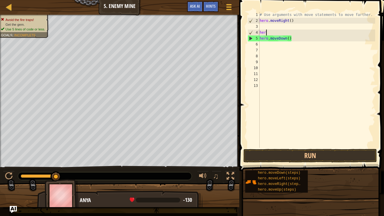
type textarea "h"
click at [293, 40] on div "# Use arguments with move statements to move farther. hero . moveRight ( ) hero…" at bounding box center [316, 86] width 117 height 148
type textarea "h"
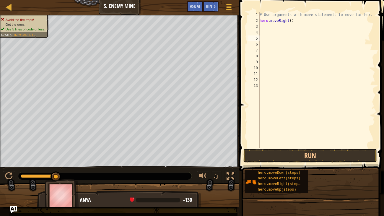
click at [268, 23] on div "# Use arguments with move statements to move farther. hero . moveRight ( )" at bounding box center [316, 86] width 117 height 148
type textarea "hero.moveRight()"
click at [264, 26] on div "# Use arguments with move statements to move farther. hero . moveRight ( )" at bounding box center [316, 86] width 117 height 148
type textarea "h"
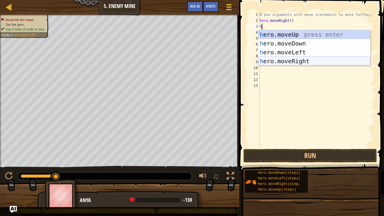
click at [313, 60] on div "h ero.moveUp press enter h ero.moveDown press enter h ero.moveLeft press enter …" at bounding box center [314, 56] width 112 height 53
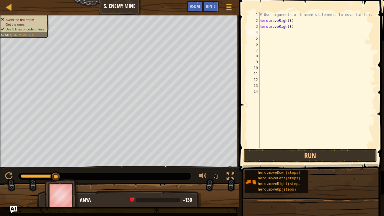
type textarea "h"
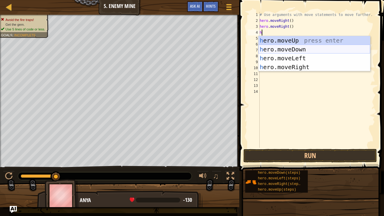
click at [296, 48] on div "h ero.moveUp press enter h ero.moveDown press enter h ero.moveLeft press enter …" at bounding box center [314, 62] width 112 height 53
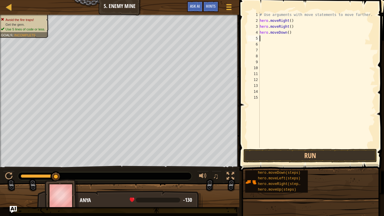
type textarea "h"
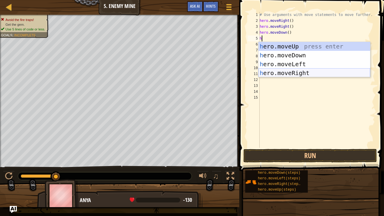
click at [321, 71] on div "h ero.moveUp press enter h ero.moveDown press enter h ero.moveLeft press enter …" at bounding box center [314, 68] width 112 height 53
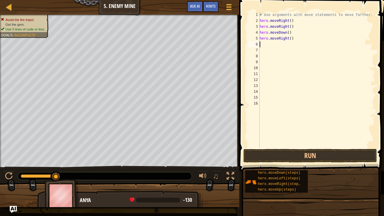
type textarea "h"
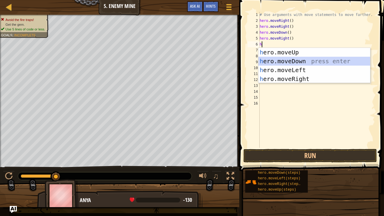
click at [306, 62] on div "h ero.moveUp press enter h ero.moveDown press enter h ero.moveLeft press enter …" at bounding box center [314, 74] width 112 height 53
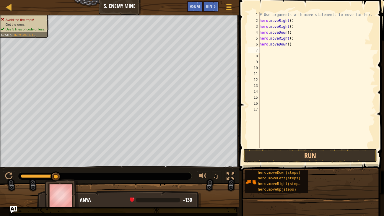
type textarea "h"
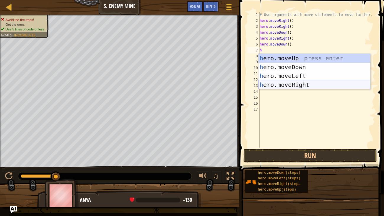
click at [303, 86] on div "h ero.moveUp press enter h ero.moveDown press enter h ero.moveLeft press enter …" at bounding box center [314, 80] width 112 height 53
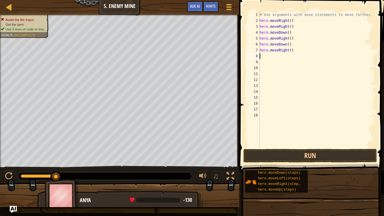
type textarea "h"
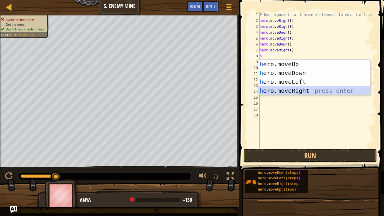
click at [280, 86] on div "h ero.moveUp press enter h ero.moveDown press enter h ero.moveLeft press enter …" at bounding box center [314, 86] width 112 height 53
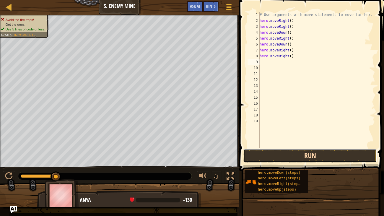
click at [312, 155] on button "Run" at bounding box center [309, 156] width 133 height 14
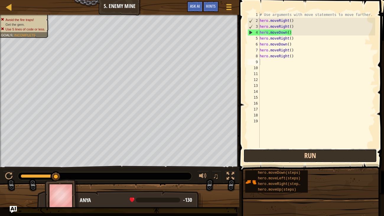
click at [331, 154] on button "Run" at bounding box center [309, 156] width 133 height 14
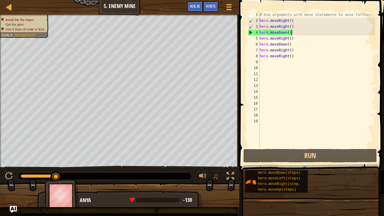
click at [293, 32] on div "# Use arguments with move statements to move farther. hero . moveRight ( ) hero…" at bounding box center [316, 86] width 117 height 148
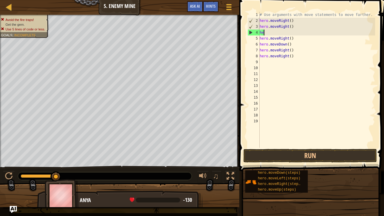
type textarea "h"
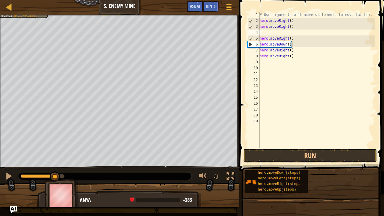
type textarea "h"
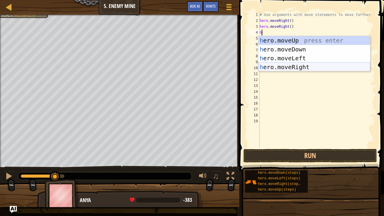
click at [310, 66] on div "h ero.moveUp press enter h ero.moveDown press enter h ero.moveLeft press enter …" at bounding box center [314, 62] width 112 height 53
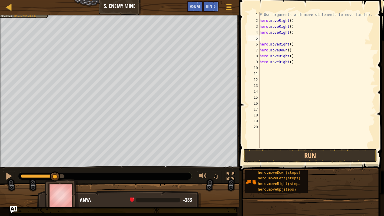
type textarea "h"
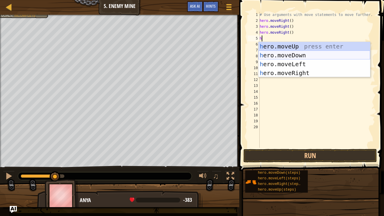
click at [308, 54] on div "h ero.moveUp press enter h ero.moveDown press enter h ero.moveLeft press enter …" at bounding box center [314, 68] width 112 height 53
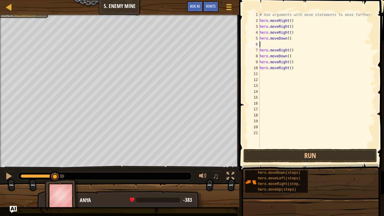
type textarea "h"
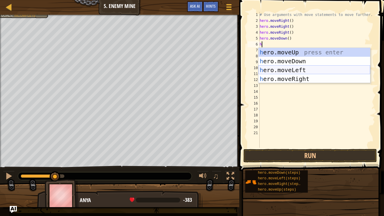
click at [328, 69] on div "h ero.moveUp press enter h ero.moveDown press enter h ero.moveLeft press enter …" at bounding box center [314, 74] width 112 height 53
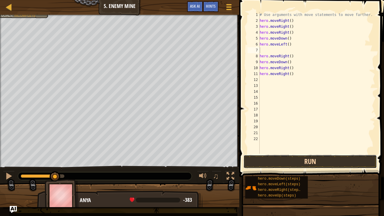
click at [323, 157] on button "Run" at bounding box center [309, 162] width 133 height 14
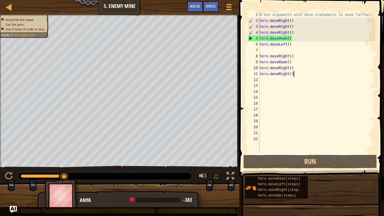
click at [302, 73] on div "# Use arguments with move statements to move farther. hero . moveRight ( ) hero…" at bounding box center [316, 88] width 117 height 153
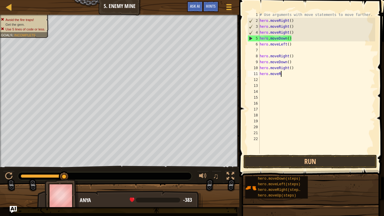
click at [299, 67] on div "# Use arguments with move statements to move farther. hero . moveRight ( ) hero…" at bounding box center [316, 88] width 117 height 153
type textarea "h"
click at [298, 67] on div "# Use arguments with move statements to move farther. hero . moveRight ( ) hero…" at bounding box center [316, 88] width 117 height 153
click at [297, 59] on div "# Use arguments with move statements to move farther. hero . moveRight ( ) hero…" at bounding box center [316, 88] width 117 height 153
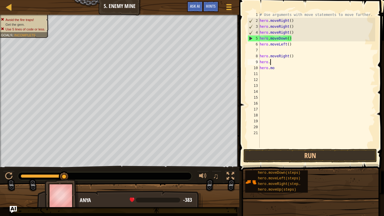
type textarea "h"
click at [292, 58] on div "# Use arguments with move statements to move farther. hero . moveRight ( ) hero…" at bounding box center [316, 86] width 117 height 148
type textarea "h"
click at [283, 57] on div "# Use arguments with move statements to move farther. hero . moveRight ( ) hero…" at bounding box center [316, 86] width 117 height 148
type textarea "hero.moveLeft("
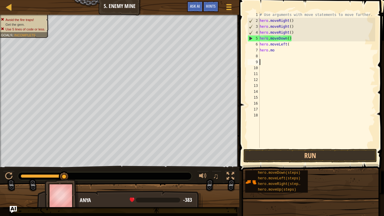
click at [282, 59] on div "# Use arguments with move statements to move farther. hero . moveRight ( ) hero…" at bounding box center [316, 86] width 117 height 148
click at [287, 50] on div "# Use arguments with move statements to move farther. hero . moveRight ( ) hero…" at bounding box center [316, 86] width 117 height 148
type textarea "h"
click at [292, 43] on div "# Use arguments with move statements to move farther. hero . moveRight ( ) hero…" at bounding box center [316, 86] width 117 height 148
type textarea "h"
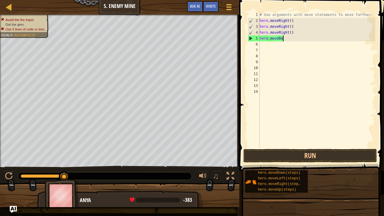
click at [293, 37] on div "# Use arguments with move statements to move farther. hero . moveRight ( ) hero…" at bounding box center [316, 86] width 117 height 148
type textarea "h"
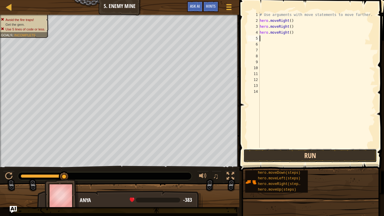
click at [323, 155] on button "Run" at bounding box center [309, 156] width 133 height 14
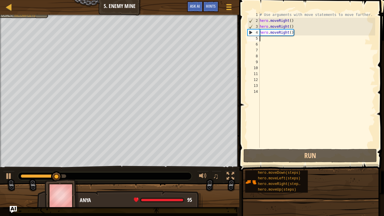
type textarea "h"
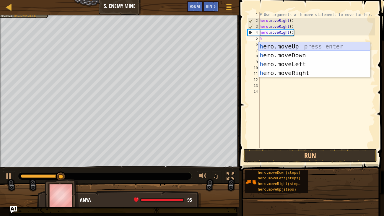
click at [323, 44] on div "h ero.moveUp press enter h ero.moveDown press enter h ero.moveLeft press enter …" at bounding box center [314, 68] width 112 height 53
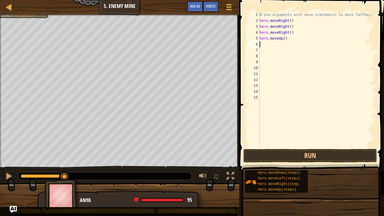
type textarea "h"
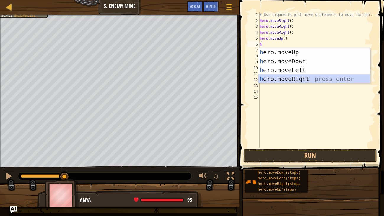
click at [312, 79] on div "h ero.moveUp press enter h ero.moveDown press enter h ero.moveLeft press enter …" at bounding box center [314, 74] width 112 height 53
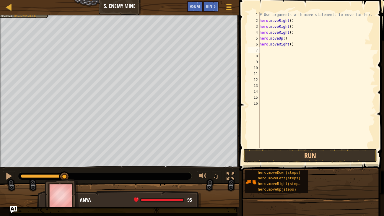
click at [263, 51] on div "# Use arguments with move statements to move farther. hero . moveRight ( ) hero…" at bounding box center [316, 86] width 117 height 148
type textarea "h"
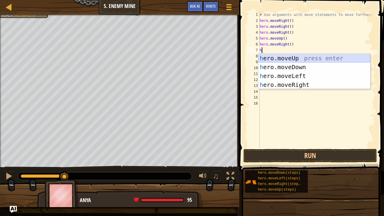
click at [299, 58] on div "h ero.moveUp press enter h ero.moveDown press enter h ero.moveLeft press enter …" at bounding box center [314, 80] width 112 height 53
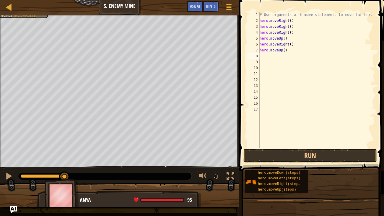
click at [285, 52] on div "# Use arguments with move statements to move farther. hero . moveRight ( ) hero…" at bounding box center [316, 86] width 117 height 148
click at [276, 43] on div "# Use arguments with move statements to move farther. hero . moveRight ( ) hero…" at bounding box center [316, 86] width 117 height 148
click at [281, 49] on div "# Use arguments with move statements to move farther. hero . moveRight ( ) hero…" at bounding box center [316, 86] width 117 height 148
type textarea "h"
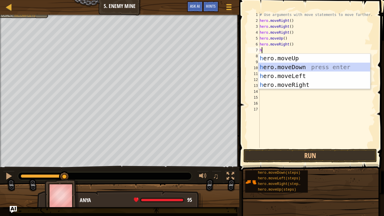
click at [304, 65] on div "h ero.moveUp press enter h ero.moveDown press enter h ero.moveLeft press enter …" at bounding box center [314, 80] width 112 height 53
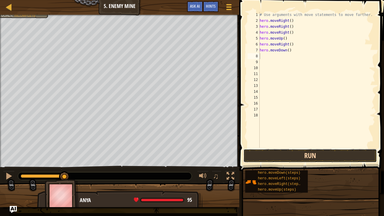
click at [312, 151] on button "Run" at bounding box center [309, 156] width 133 height 14
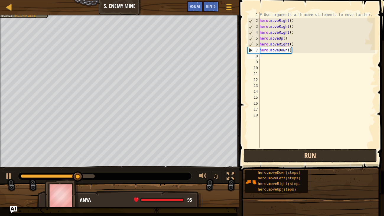
type textarea "h"
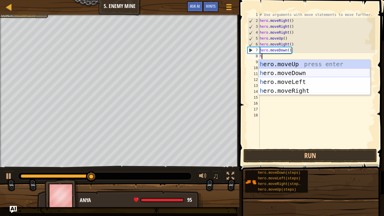
click at [300, 73] on div "h ero.moveUp press enter h ero.moveDown press enter h ero.moveLeft press enter …" at bounding box center [314, 86] width 112 height 53
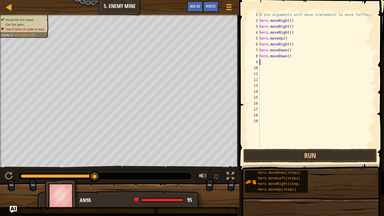
type textarea "h"
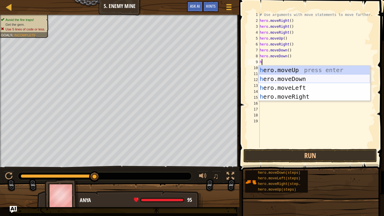
click at [295, 81] on div "h ero.moveUp press enter h ero.moveDown press enter h ero.moveLeft press enter …" at bounding box center [314, 92] width 112 height 53
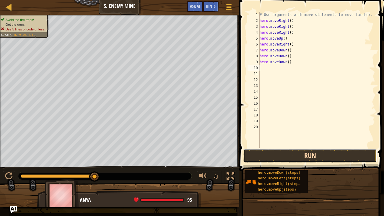
click at [301, 152] on button "Run" at bounding box center [309, 156] width 133 height 14
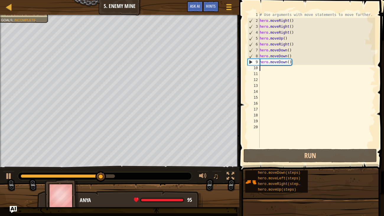
type textarea "h"
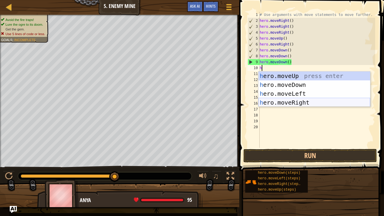
click at [315, 103] on div "h ero.moveUp press enter h ero.moveDown press enter h ero.moveLeft press enter …" at bounding box center [314, 97] width 112 height 53
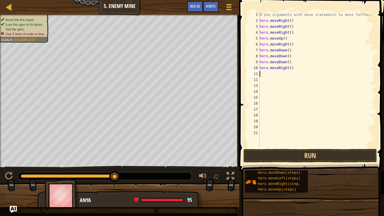
type textarea "h"
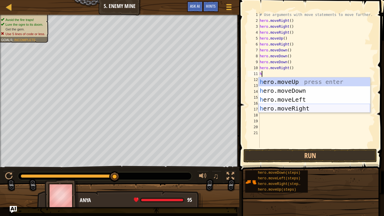
click at [300, 104] on div "h ero.moveUp press enter h ero.moveDown press enter h ero.moveLeft press enter …" at bounding box center [314, 103] width 112 height 53
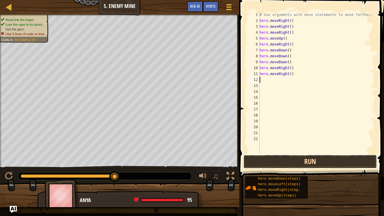
click at [287, 164] on button "Run" at bounding box center [309, 162] width 133 height 14
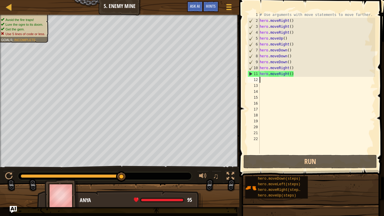
type textarea "h"
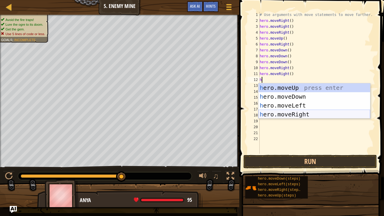
click at [295, 110] on div "h ero.moveUp press enter h ero.moveDown press enter h ero.moveLeft press enter …" at bounding box center [314, 109] width 112 height 53
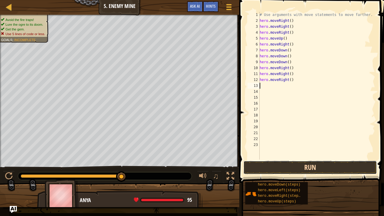
click at [310, 165] on button "Run" at bounding box center [309, 168] width 133 height 14
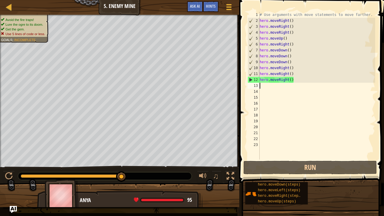
type textarea "h"
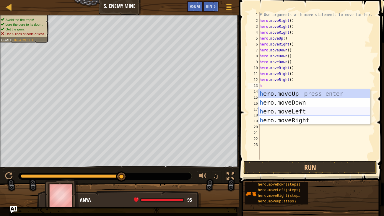
click at [302, 110] on div "h ero.moveUp press enter h ero.moveDown press enter h ero.moveLeft press enter …" at bounding box center [314, 115] width 112 height 53
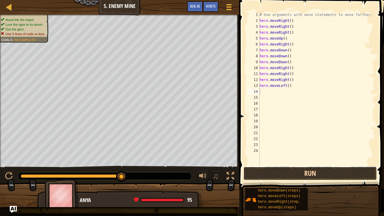
click at [331, 165] on button "Run" at bounding box center [309, 173] width 133 height 14
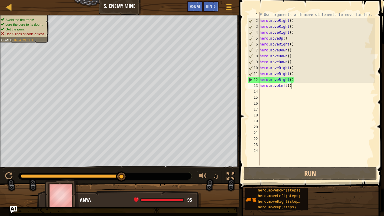
click at [293, 86] on div "# Use arguments with move statements to move farther. hero . moveRight ( ) hero…" at bounding box center [316, 94] width 117 height 165
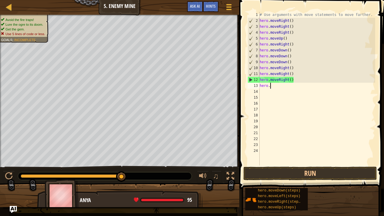
type textarea "h"
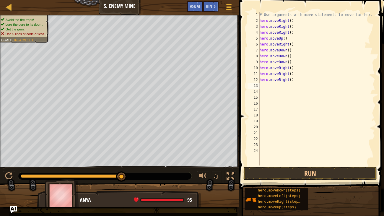
type textarea "h"
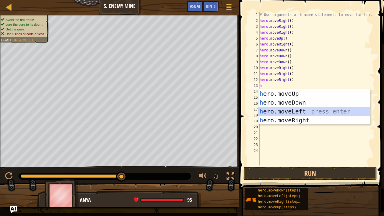
click at [307, 109] on div "h ero.moveUp press enter h ero.moveDown press enter h ero.moveLeft press enter …" at bounding box center [314, 115] width 112 height 53
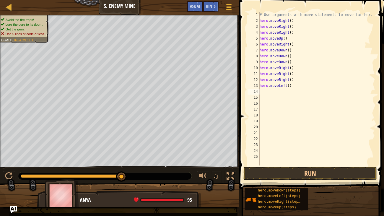
type textarea "h"
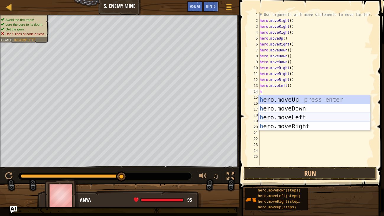
click at [309, 118] on div "h ero.moveUp press enter h ero.moveDown press enter h ero.moveLeft press enter …" at bounding box center [314, 121] width 112 height 53
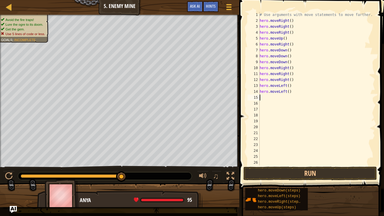
type textarea "h"
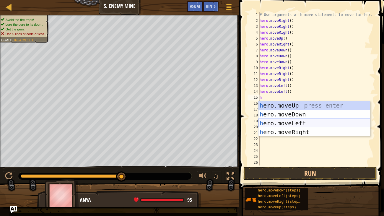
click at [290, 123] on div "h ero.moveUp press enter h ero.moveDown press enter h ero.moveLeft press enter …" at bounding box center [314, 127] width 112 height 53
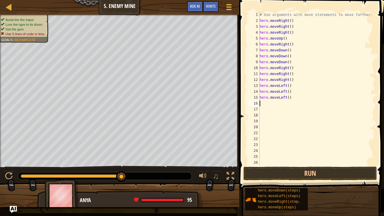
type textarea "h"
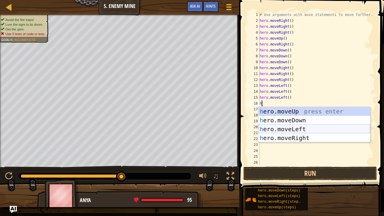
click at [292, 130] on div "h ero.moveUp press enter h ero.moveDown press enter h ero.moveLeft press enter …" at bounding box center [314, 133] width 112 height 53
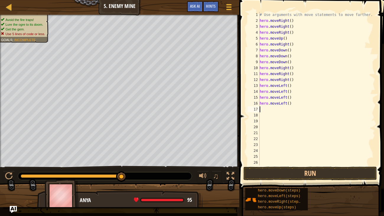
click at [291, 104] on div "# Use arguments with move statements to move farther. hero . moveRight ( ) hero…" at bounding box center [316, 94] width 117 height 165
type textarea "h"
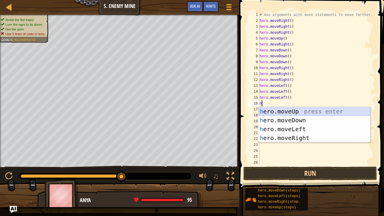
click at [299, 115] on div "h ero.moveUp press enter h ero.moveDown press enter h ero.moveLeft press enter …" at bounding box center [314, 133] width 112 height 53
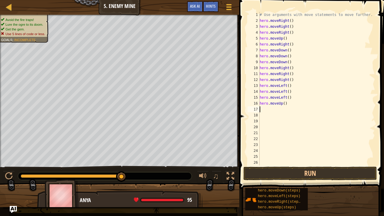
type textarea "h"
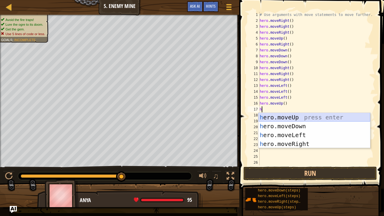
click at [288, 114] on div "h ero.moveUp press enter h ero.moveDown press enter h ero.moveLeft press enter …" at bounding box center [314, 139] width 112 height 53
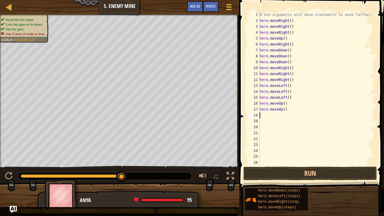
type textarea "h"
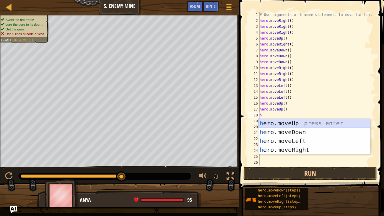
click at [293, 123] on div "h ero.moveUp press enter h ero.moveDown press enter h ero.moveLeft press enter …" at bounding box center [314, 145] width 112 height 53
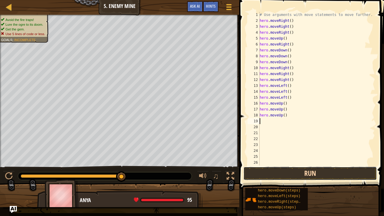
click at [309, 165] on button "Run" at bounding box center [309, 173] width 133 height 14
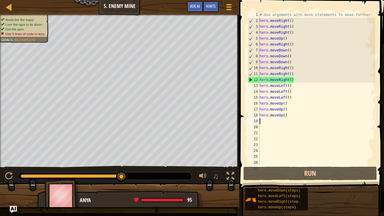
click at [288, 114] on div "# Use arguments with move statements to move farther. hero . moveRight ( ) hero…" at bounding box center [316, 94] width 117 height 165
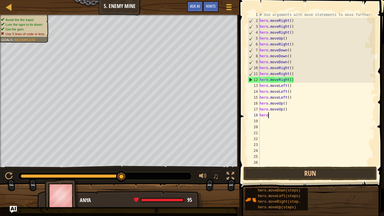
type textarea "h"
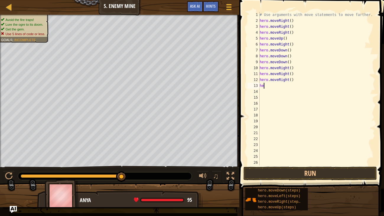
type textarea "h"
click at [250, 165] on button "Run" at bounding box center [309, 173] width 133 height 14
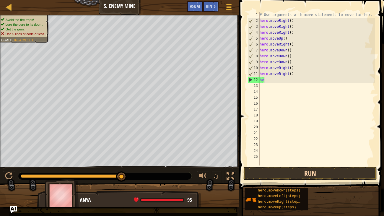
type textarea "h"
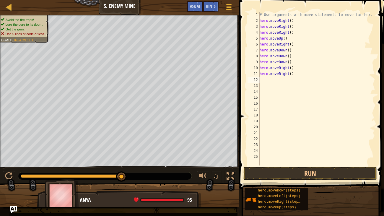
click at [294, 74] on div "# Use arguments with move statements to move farther. hero . moveRight ( ) hero…" at bounding box center [316, 94] width 117 height 165
type textarea "h"
click at [360, 165] on button "Run" at bounding box center [309, 173] width 133 height 14
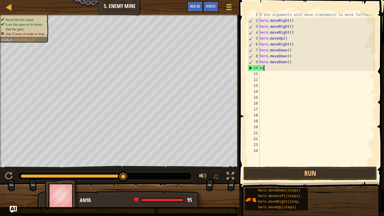
type textarea "h"
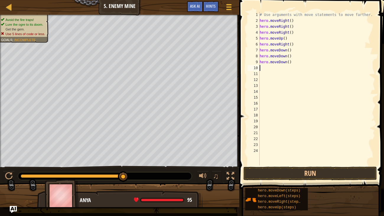
click at [337, 165] on span at bounding box center [311, 86] width 149 height 206
click at [337, 165] on button "Run" at bounding box center [309, 173] width 133 height 14
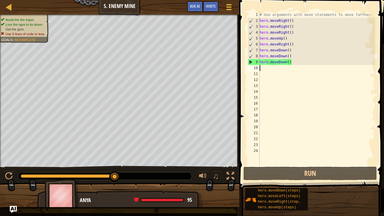
type textarea "h"
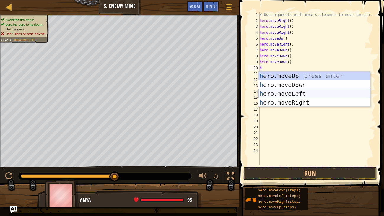
click at [305, 92] on div "h ero.moveUp press enter h ero.moveDown press enter h ero.moveLeft press enter …" at bounding box center [314, 97] width 112 height 53
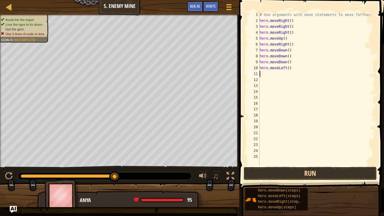
click at [322, 165] on button "Run" at bounding box center [309, 173] width 133 height 14
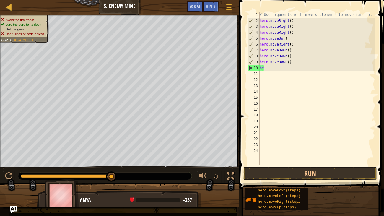
type textarea "h"
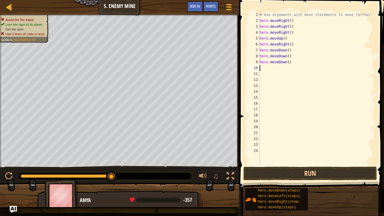
type textarea "h"
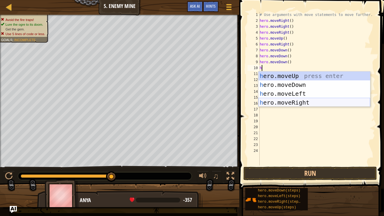
click at [331, 101] on div "h ero.moveUp press enter h ero.moveDown press enter h ero.moveLeft press enter …" at bounding box center [314, 97] width 112 height 53
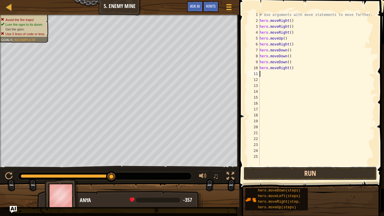
click at [314, 165] on button "Run" at bounding box center [309, 173] width 133 height 14
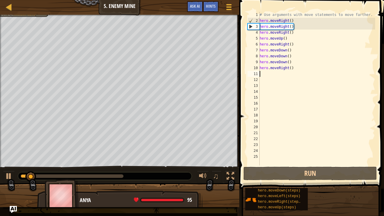
type textarea "h"
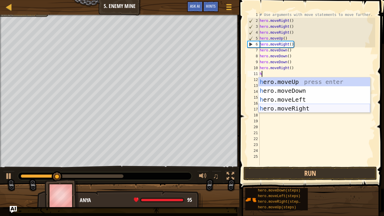
click at [296, 107] on div "h ero.moveUp press enter h ero.moveDown press enter h ero.moveLeft press enter …" at bounding box center [314, 103] width 112 height 53
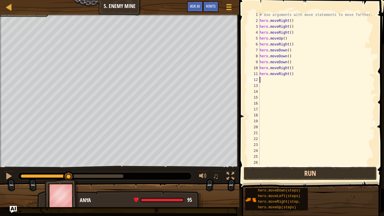
click at [309, 165] on button "Run" at bounding box center [309, 173] width 133 height 14
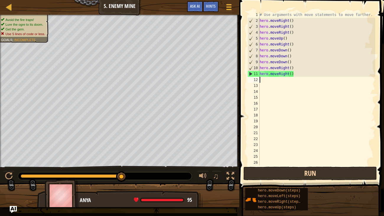
type textarea "h"
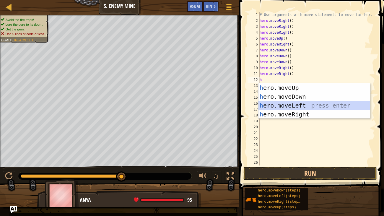
click at [290, 106] on div "h ero.moveUp press enter h ero.moveDown press enter h ero.moveLeft press enter …" at bounding box center [314, 109] width 112 height 53
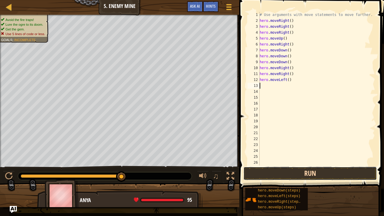
click at [306, 165] on button "Run" at bounding box center [309, 173] width 133 height 14
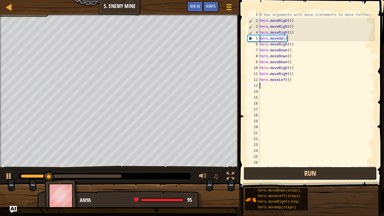
click at [306, 165] on button "Run" at bounding box center [309, 173] width 133 height 14
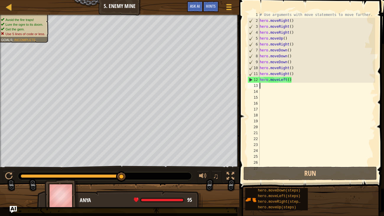
type textarea "h"
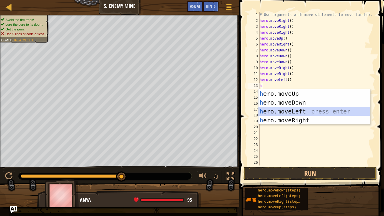
click at [329, 111] on div "h ero.moveUp press enter h ero.moveDown press enter h ero.moveLeft press enter …" at bounding box center [314, 115] width 112 height 53
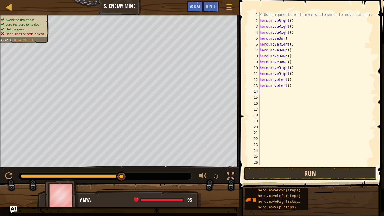
click at [307, 165] on button "Run" at bounding box center [309, 173] width 133 height 14
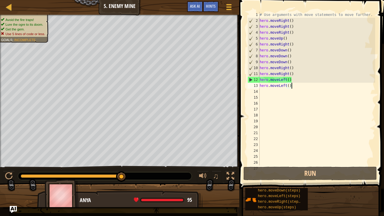
click at [292, 88] on div "# Use arguments with move statements to move farther. hero . moveRight ( ) hero…" at bounding box center [316, 94] width 117 height 165
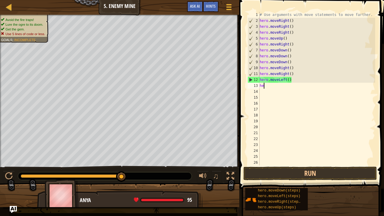
type textarea "h"
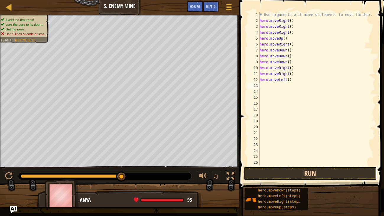
click at [310, 165] on button "Run" at bounding box center [309, 173] width 133 height 14
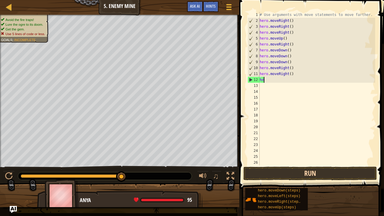
type textarea "h"
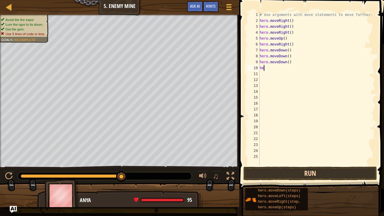
type textarea "h"
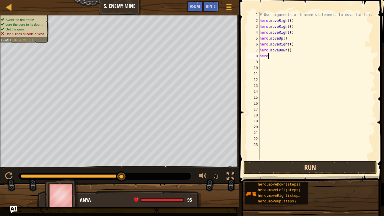
type textarea "h"
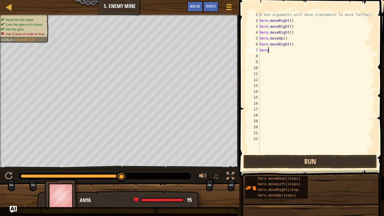
type textarea "h"
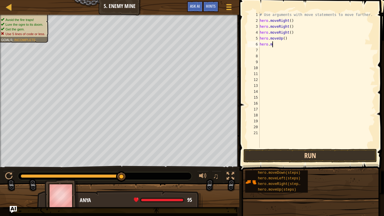
type textarea "h"
click at [333, 156] on button "Run" at bounding box center [309, 156] width 133 height 14
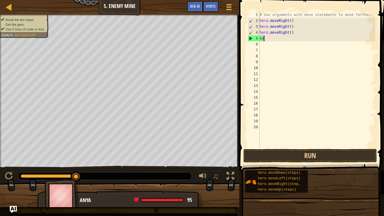
type textarea "h"
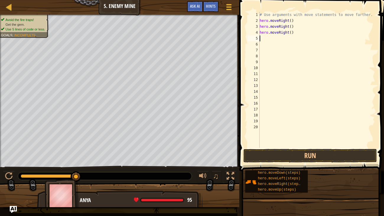
click at [296, 31] on div "# Use arguments with move statements to move farther. hero . moveRight ( ) hero…" at bounding box center [316, 86] width 117 height 148
type textarea "h"
click at [295, 25] on div "# Use arguments with move statements to move farther. hero . moveRight ( ) hero…" at bounding box center [316, 86] width 117 height 148
type textarea "h"
click at [296, 22] on div "# Use arguments with move statements to move farther. hero . moveRight ( )" at bounding box center [316, 86] width 117 height 148
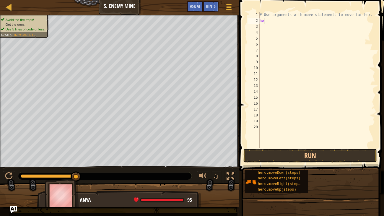
type textarea "h"
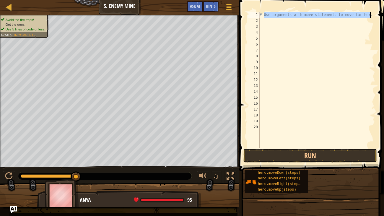
drag, startPoint x: 263, startPoint y: 12, endPoint x: 370, endPoint y: 12, distance: 107.2
click at [370, 12] on div "# Use arguments with move statements to move farther." at bounding box center [316, 86] width 117 height 148
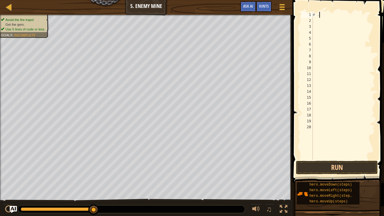
click at [320, 13] on div "# ." at bounding box center [342, 91] width 63 height 159
type textarea "#"
click at [267, 6] on span "Hints" at bounding box center [264, 6] width 10 height 6
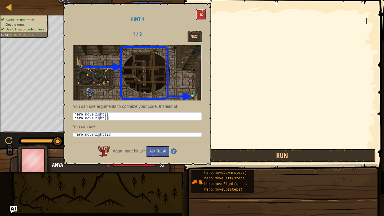
click at [202, 16] on span at bounding box center [201, 15] width 4 height 4
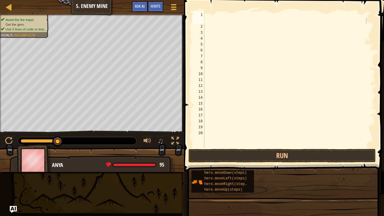
click at [249, 20] on div at bounding box center [289, 88] width 172 height 153
click at [214, 13] on div at bounding box center [289, 88] width 172 height 153
click at [154, 3] on span "Hints" at bounding box center [156, 6] width 10 height 6
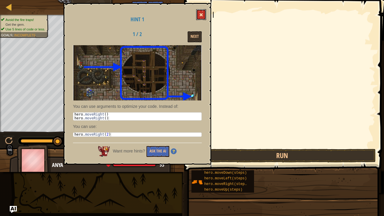
click at [199, 18] on button at bounding box center [201, 14] width 10 height 11
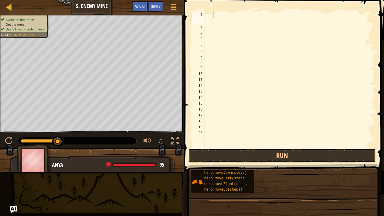
click at [210, 26] on div at bounding box center [289, 88] width 172 height 153
type textarea "h"
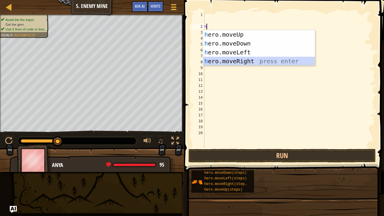
click at [247, 58] on div "h ero.moveUp press enter h ero.moveDown press enter h ero.moveLeft press enter …" at bounding box center [259, 56] width 112 height 53
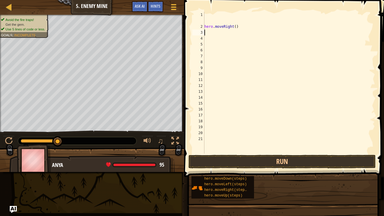
type textarea "h"
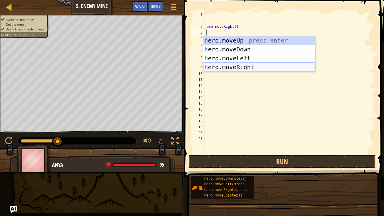
click at [218, 65] on div "h ero.moveUp press enter h ero.moveDown press enter h ero.moveLeft press enter …" at bounding box center [259, 62] width 112 height 53
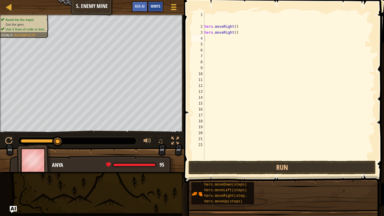
click at [156, 7] on span "Hints" at bounding box center [156, 6] width 10 height 6
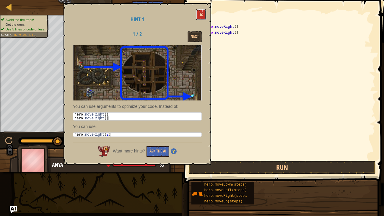
click at [200, 13] on span at bounding box center [201, 15] width 4 height 4
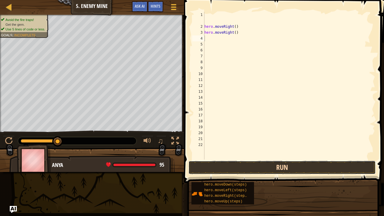
click at [296, 165] on button "Run" at bounding box center [281, 168] width 187 height 14
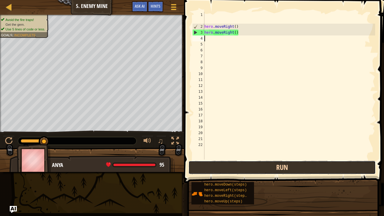
click at [296, 165] on button "Run" at bounding box center [281, 168] width 187 height 14
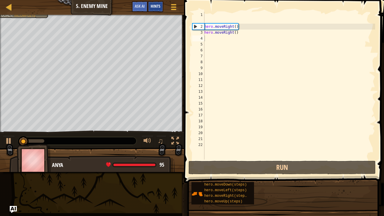
click at [161, 8] on div "Hints" at bounding box center [156, 6] width 16 height 11
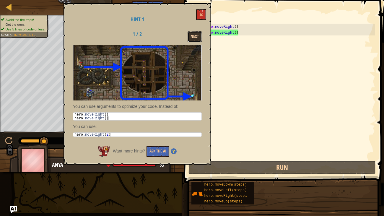
click at [191, 35] on button "Next" at bounding box center [194, 36] width 14 height 11
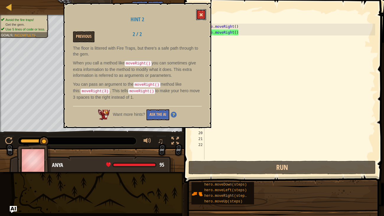
click at [202, 11] on button at bounding box center [201, 14] width 10 height 11
